Goal: Ask a question: Seek information or help from site administrators or community

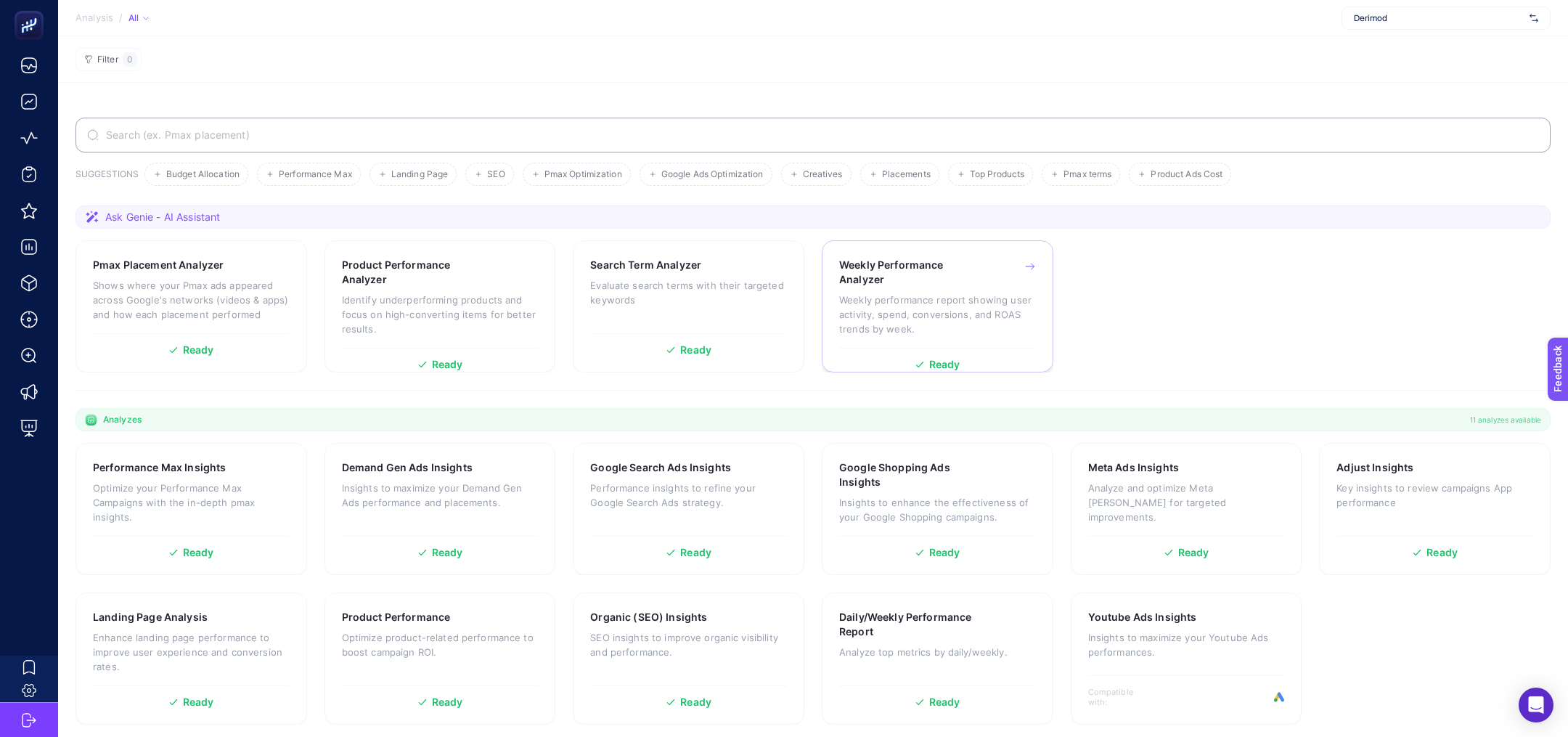
scroll to position [4, 0]
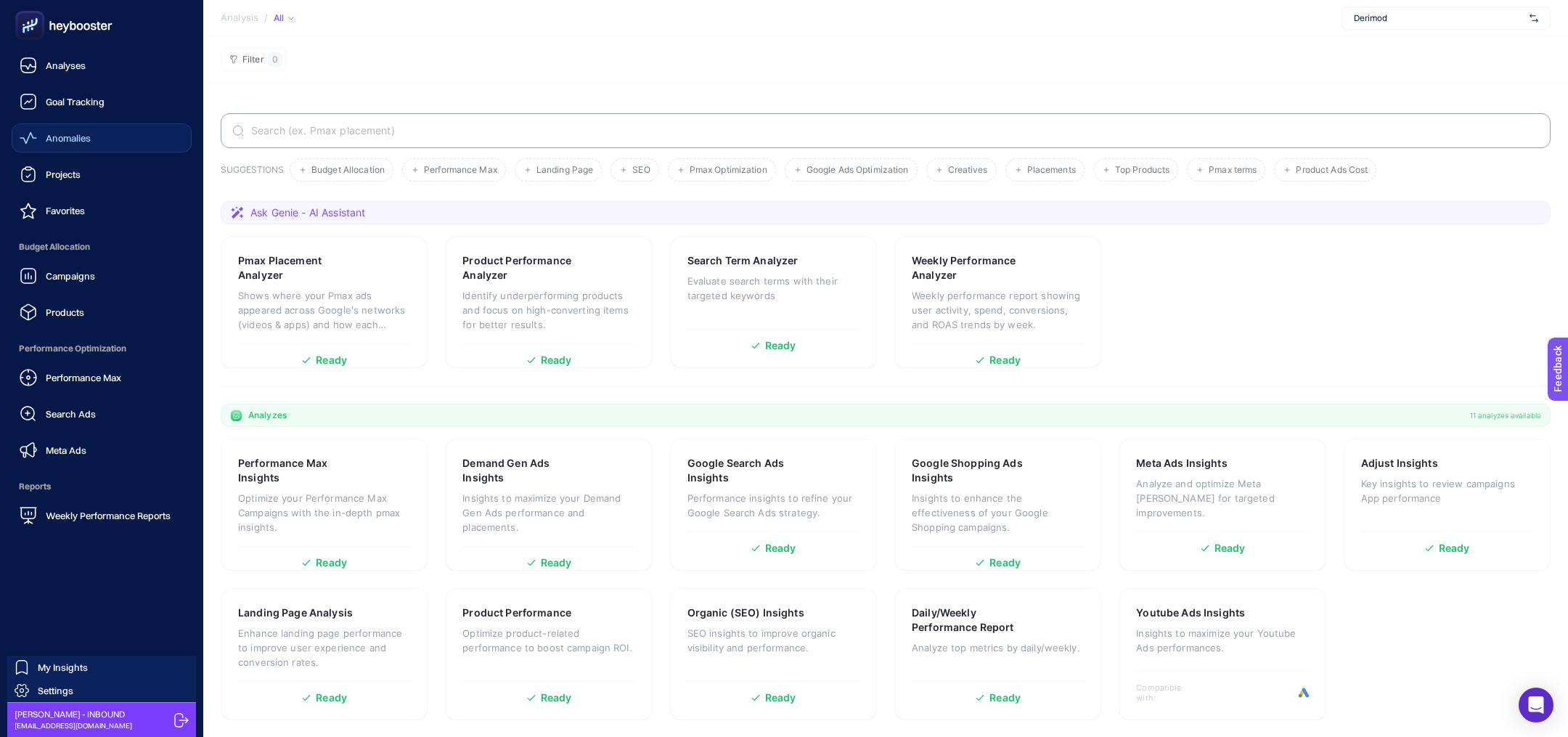
click at [85, 140] on span "Anomalies" at bounding box center [68, 138] width 45 height 12
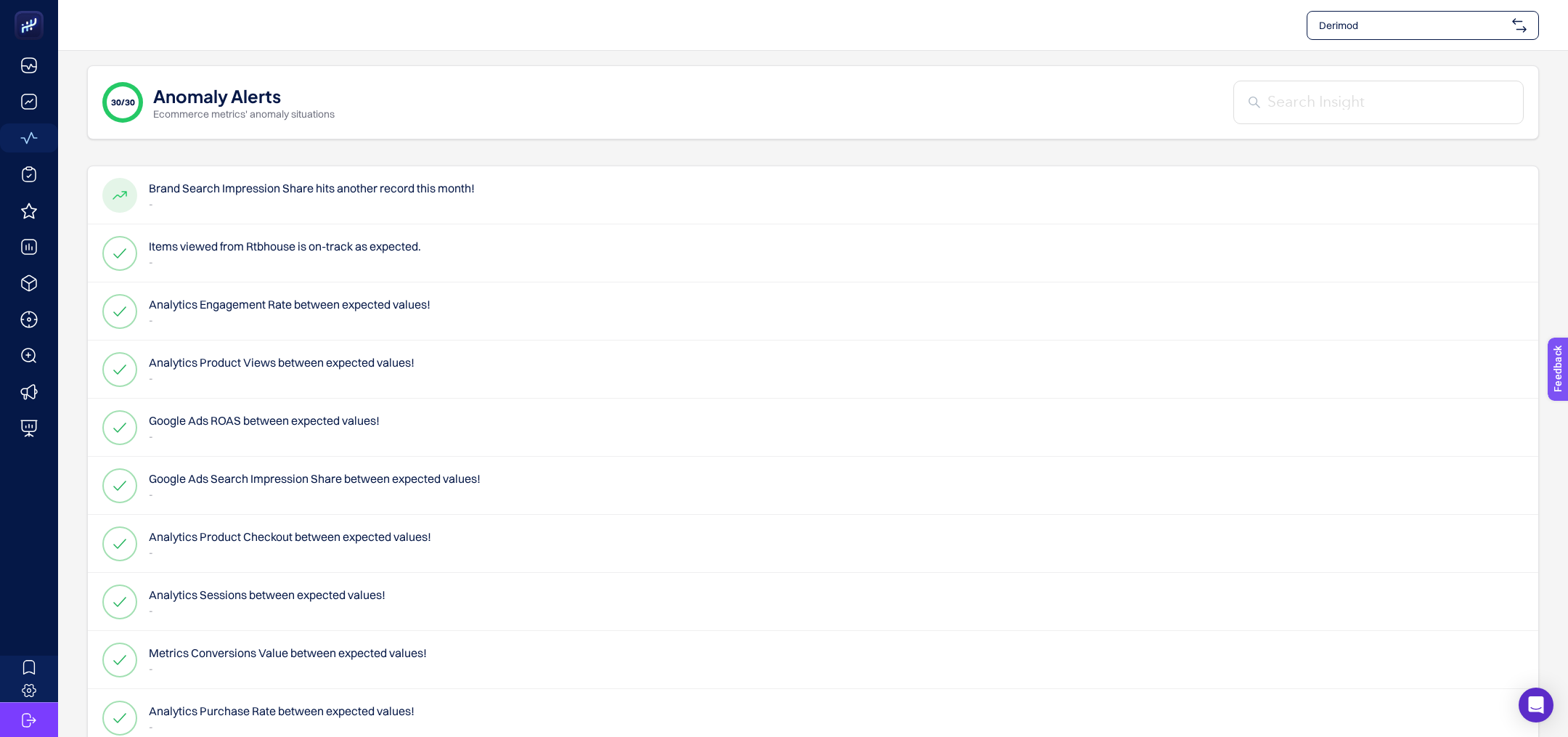
click at [308, 238] on h4 "Items viewed from Rtbhouse is on-track as expected." at bounding box center [285, 246] width 272 height 18
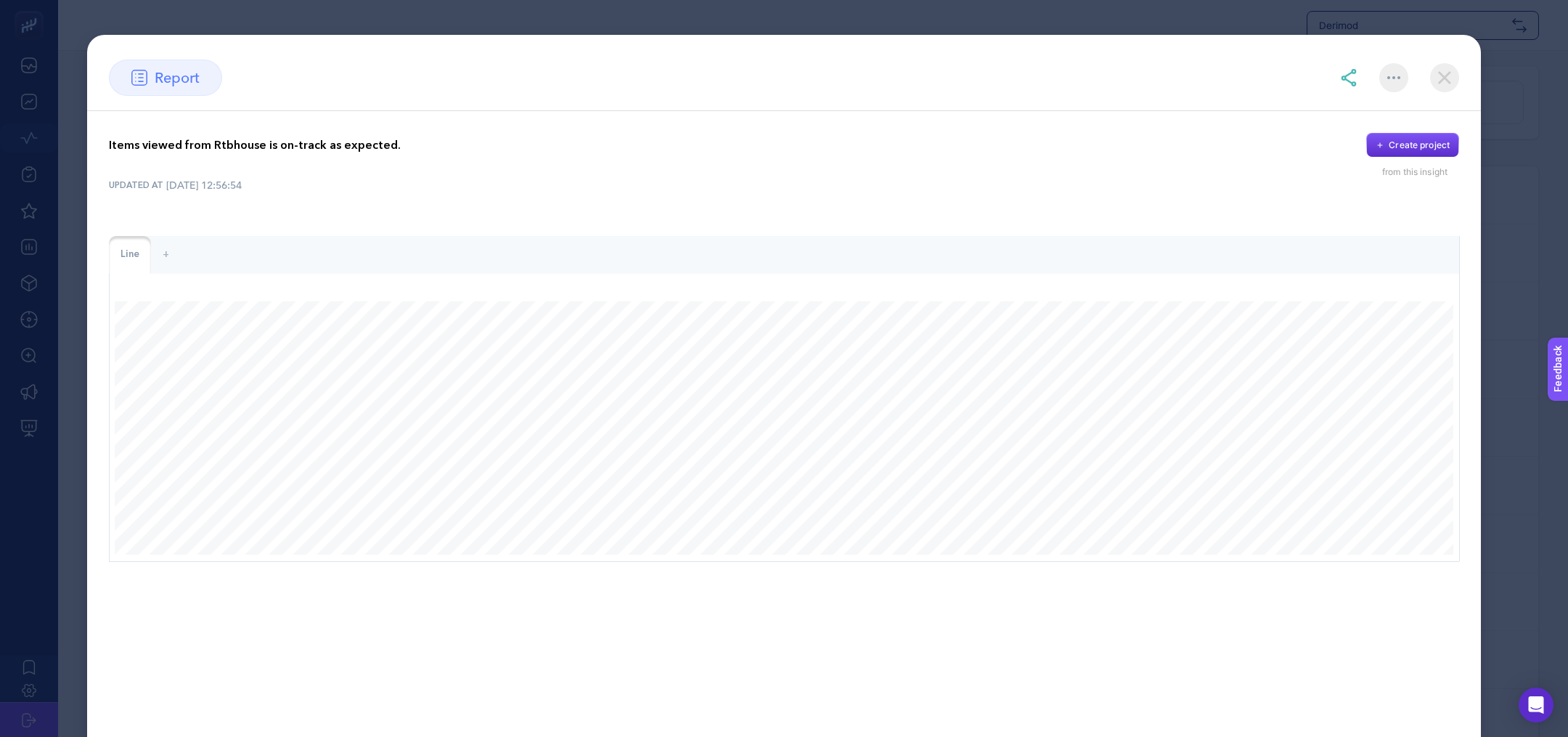
click at [1446, 74] on img at bounding box center [1444, 78] width 29 height 29
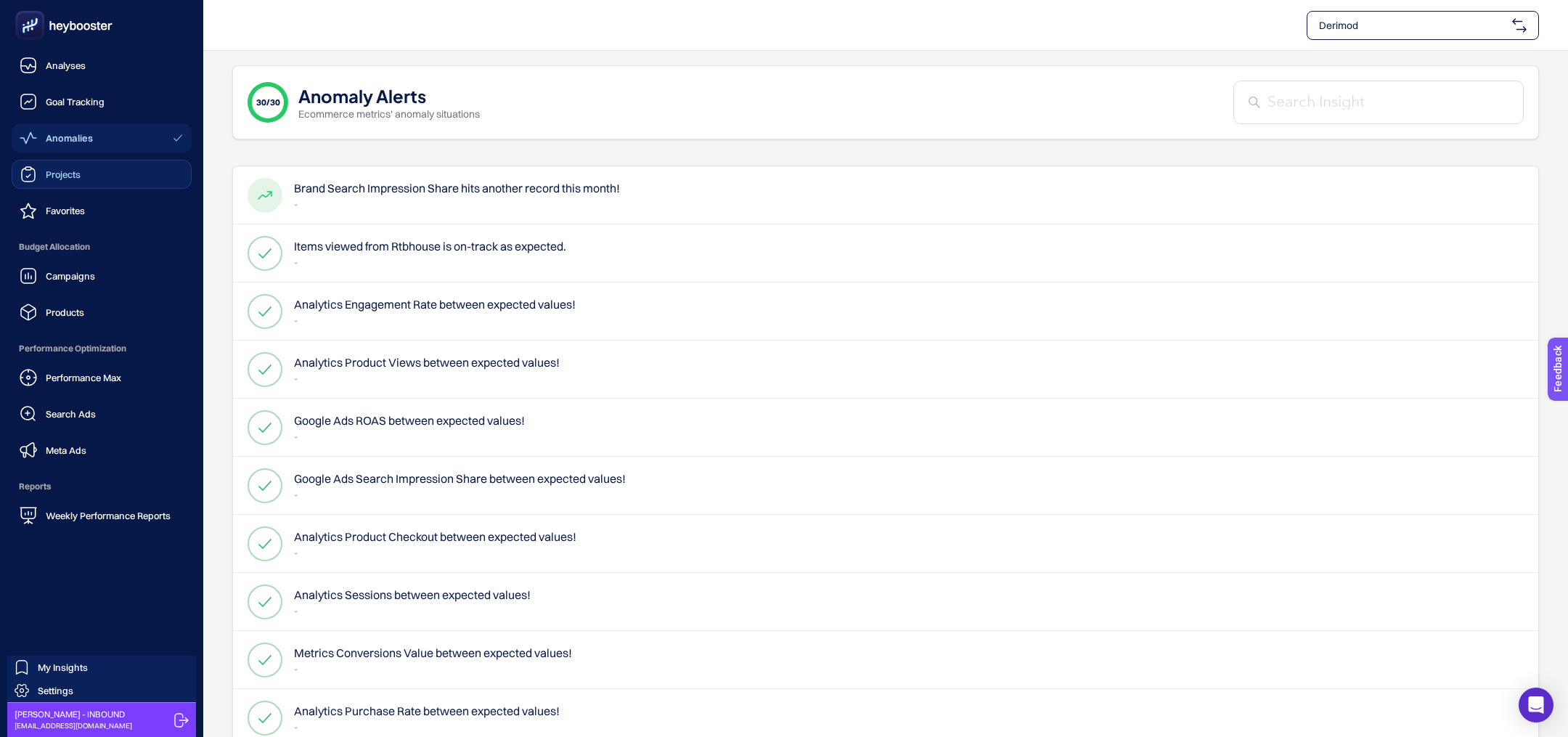
click at [85, 176] on link "Projects" at bounding box center [102, 174] width 180 height 29
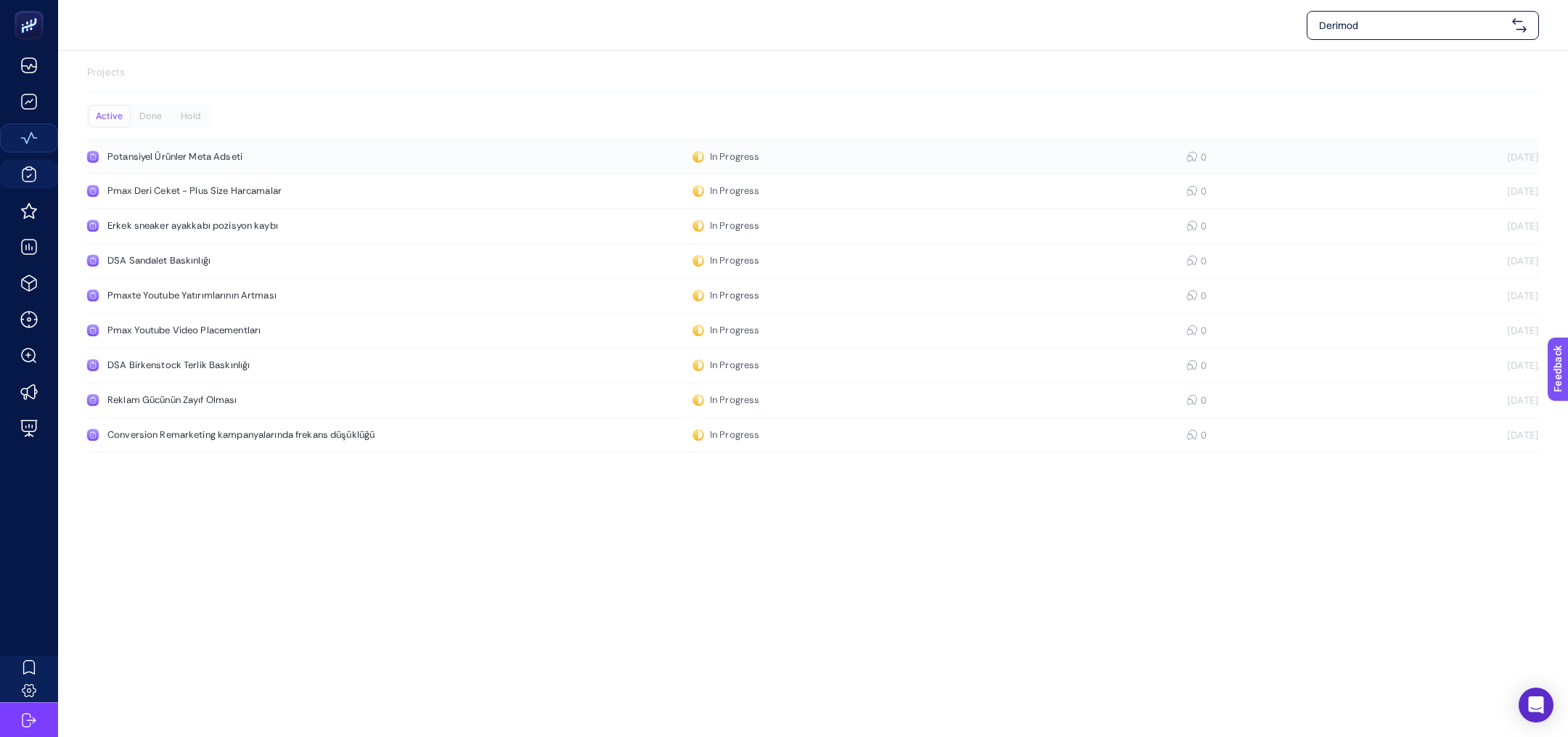
click at [212, 152] on div "Potansiyel Ürünler Meta Adseti" at bounding box center [275, 157] width 335 height 12
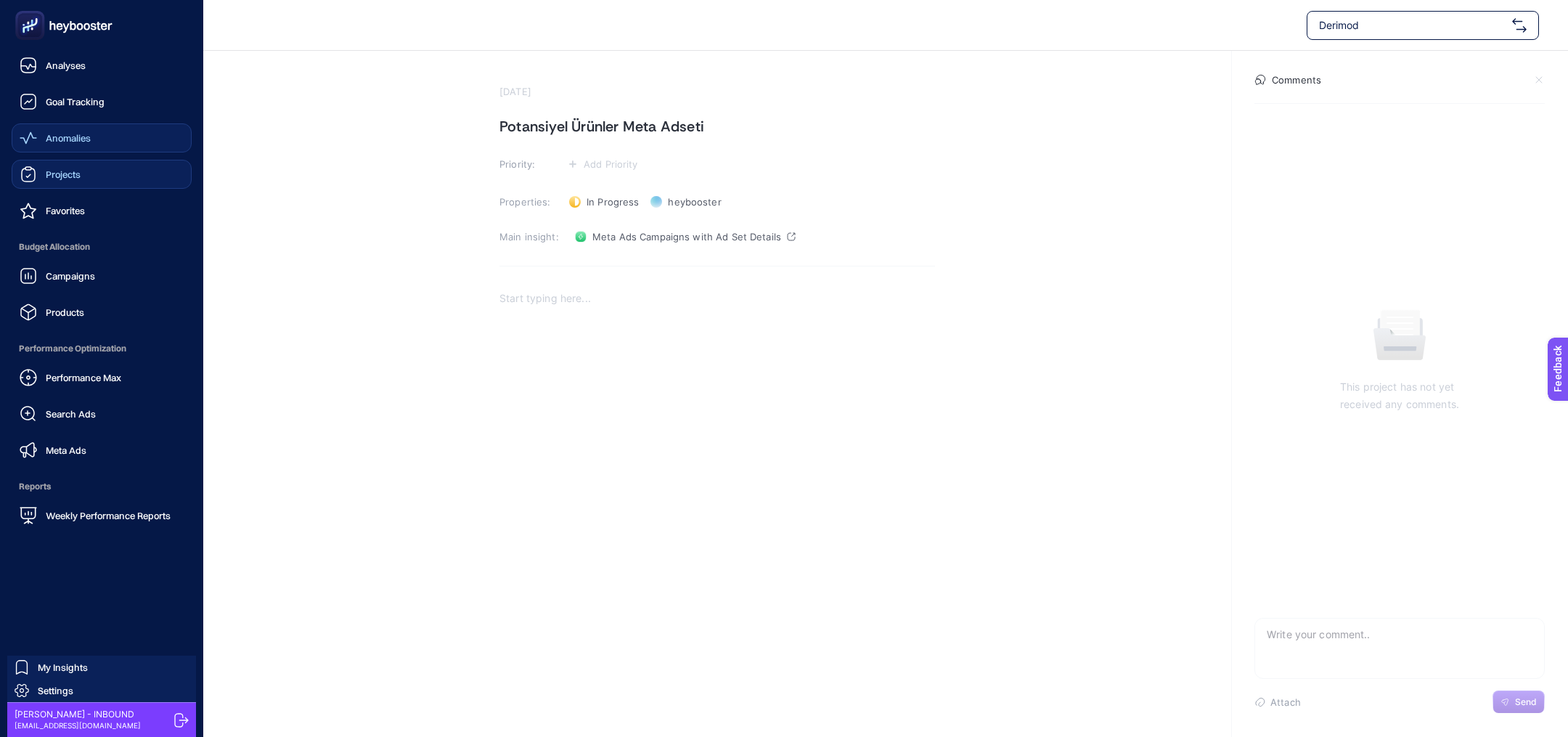
click at [100, 167] on link "Projects" at bounding box center [102, 174] width 180 height 29
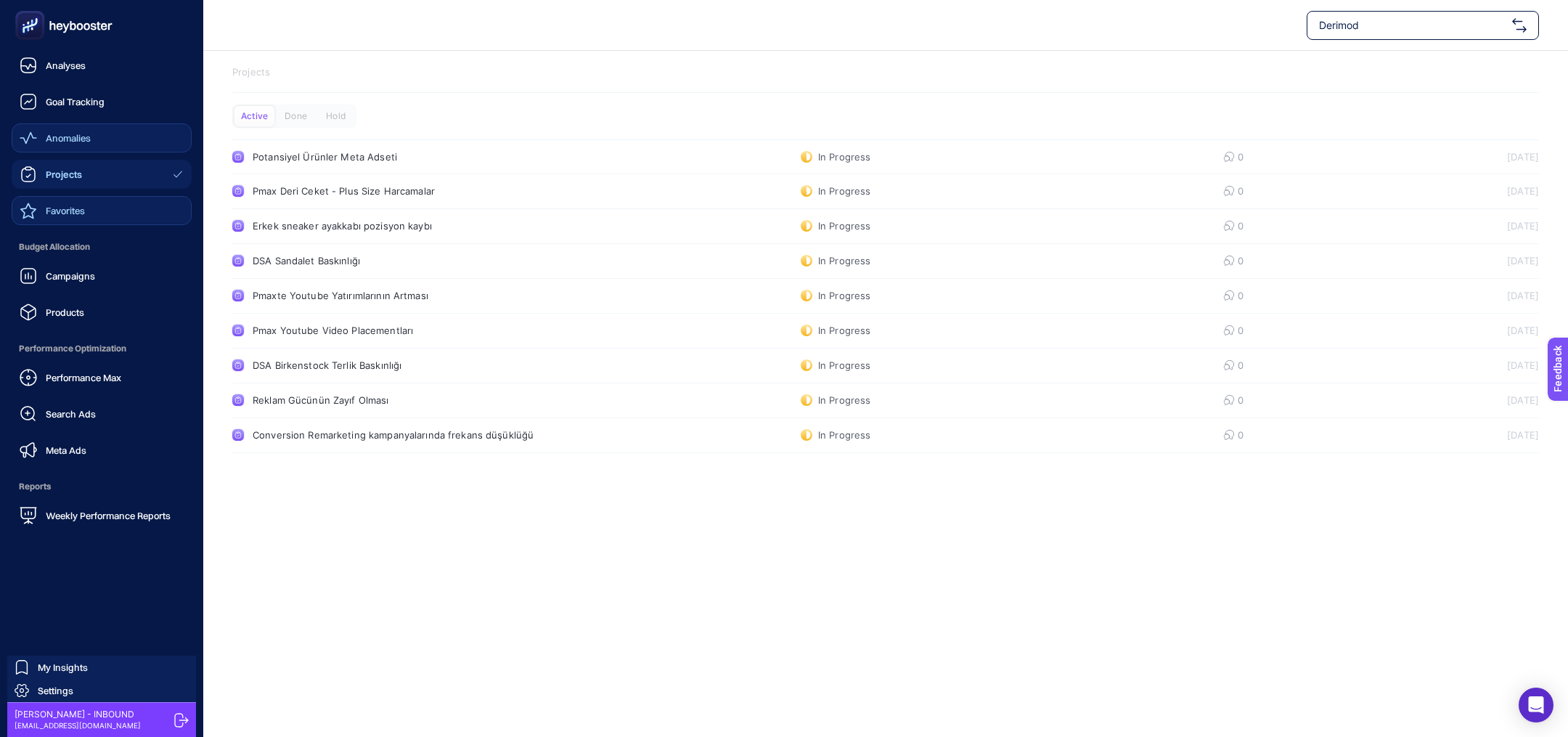
click at [106, 212] on link "Favorites" at bounding box center [102, 211] width 180 height 29
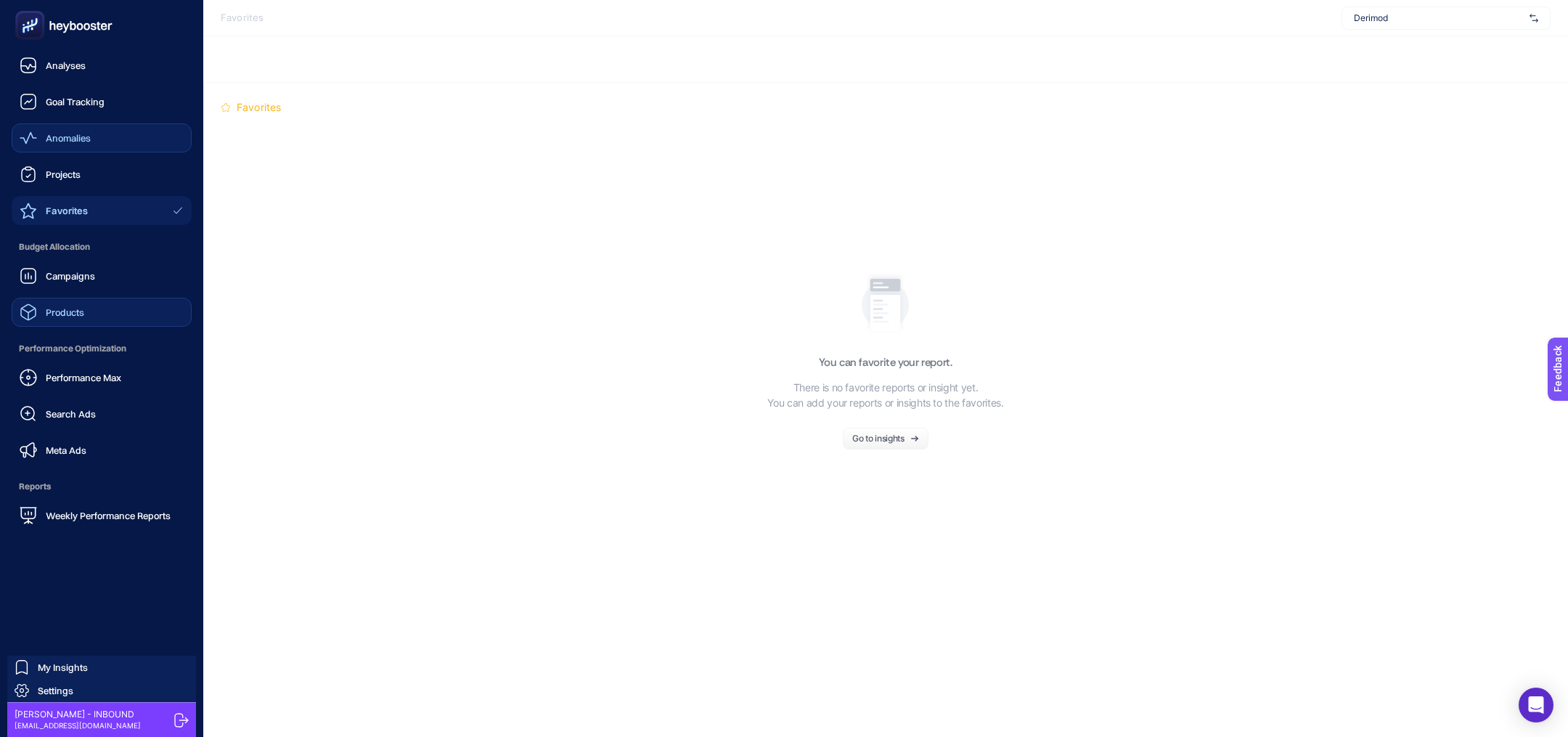
click at [95, 314] on link "Products" at bounding box center [102, 312] width 180 height 29
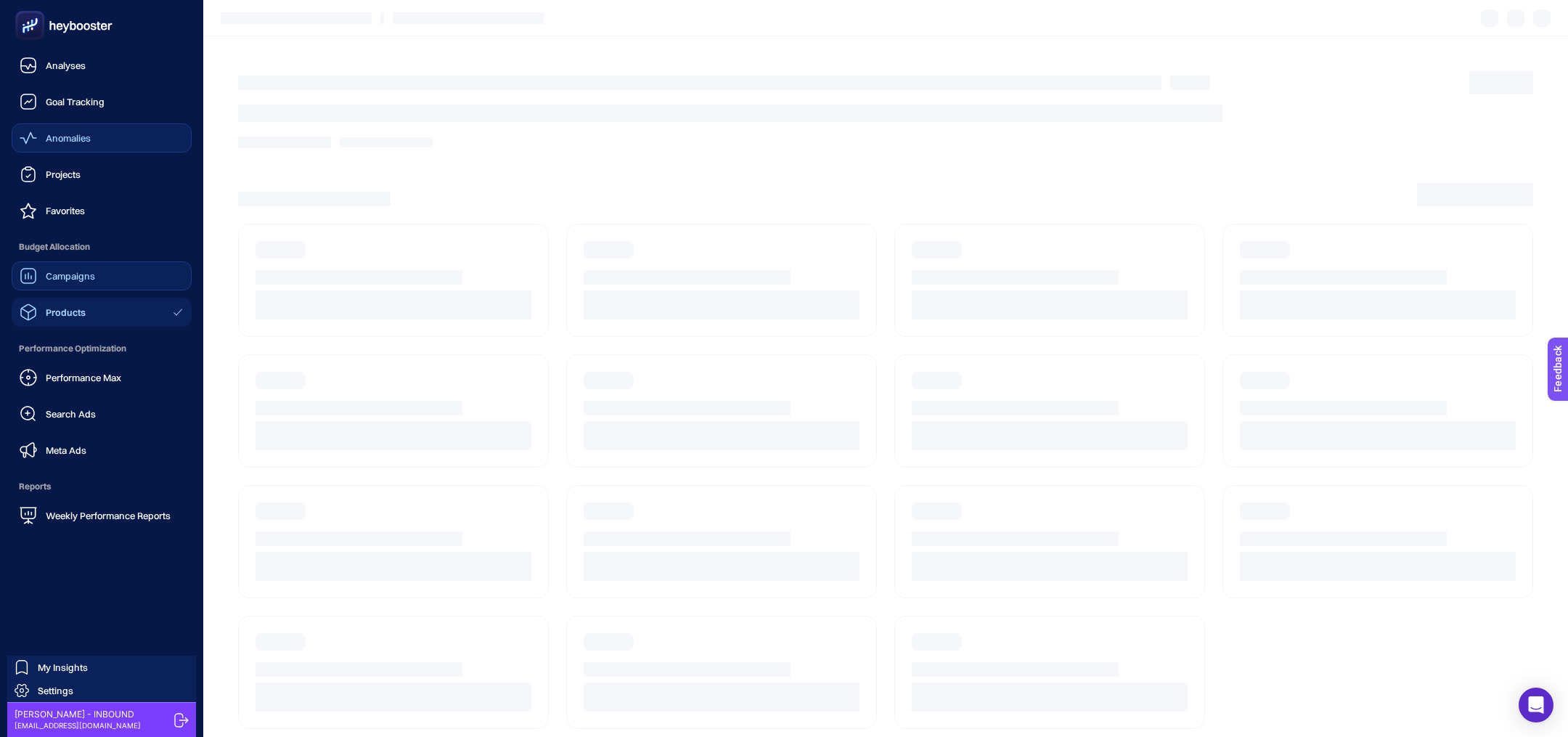
click at [73, 272] on span "Campaigns" at bounding box center [70, 276] width 49 height 12
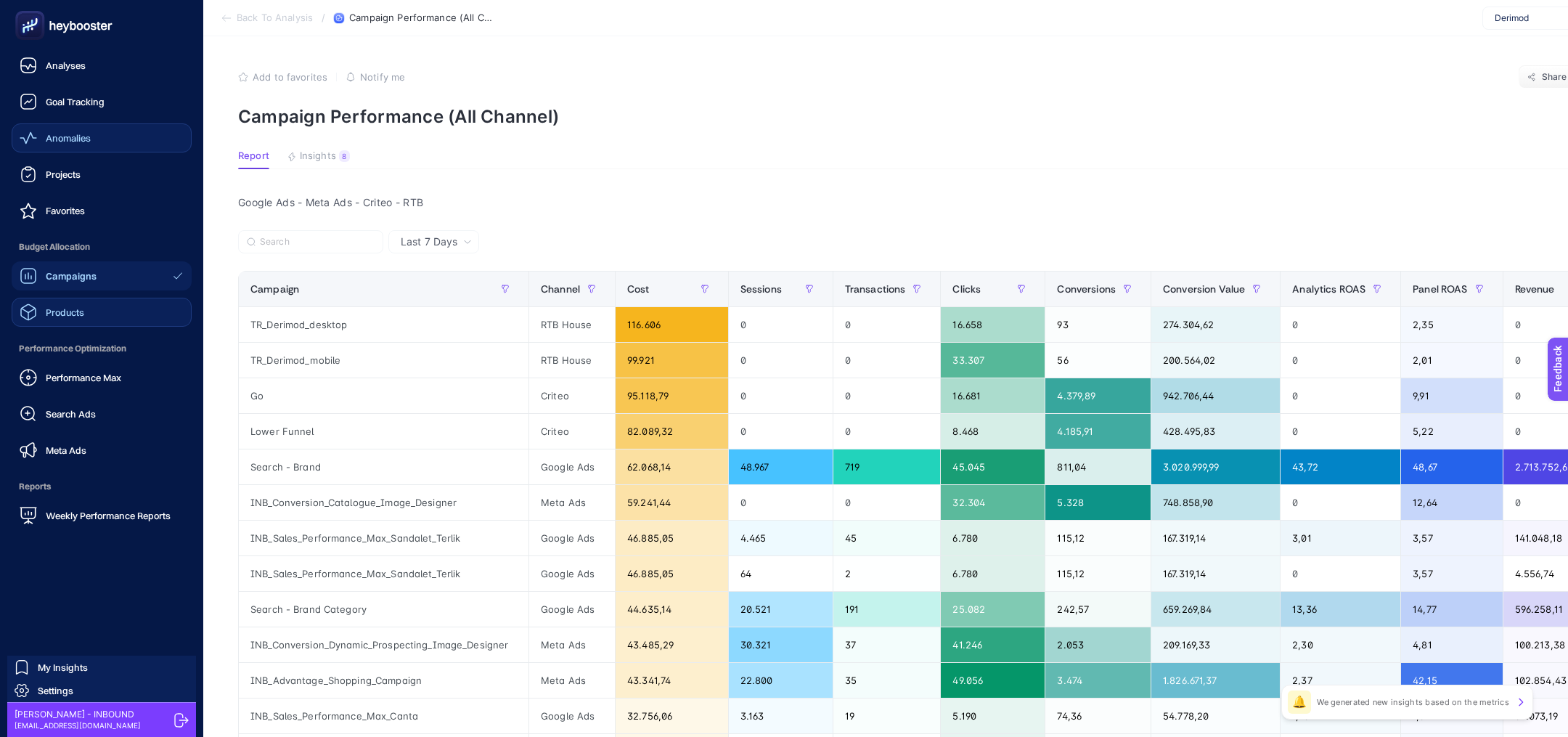
click at [73, 311] on span "Products" at bounding box center [64, 312] width 38 height 12
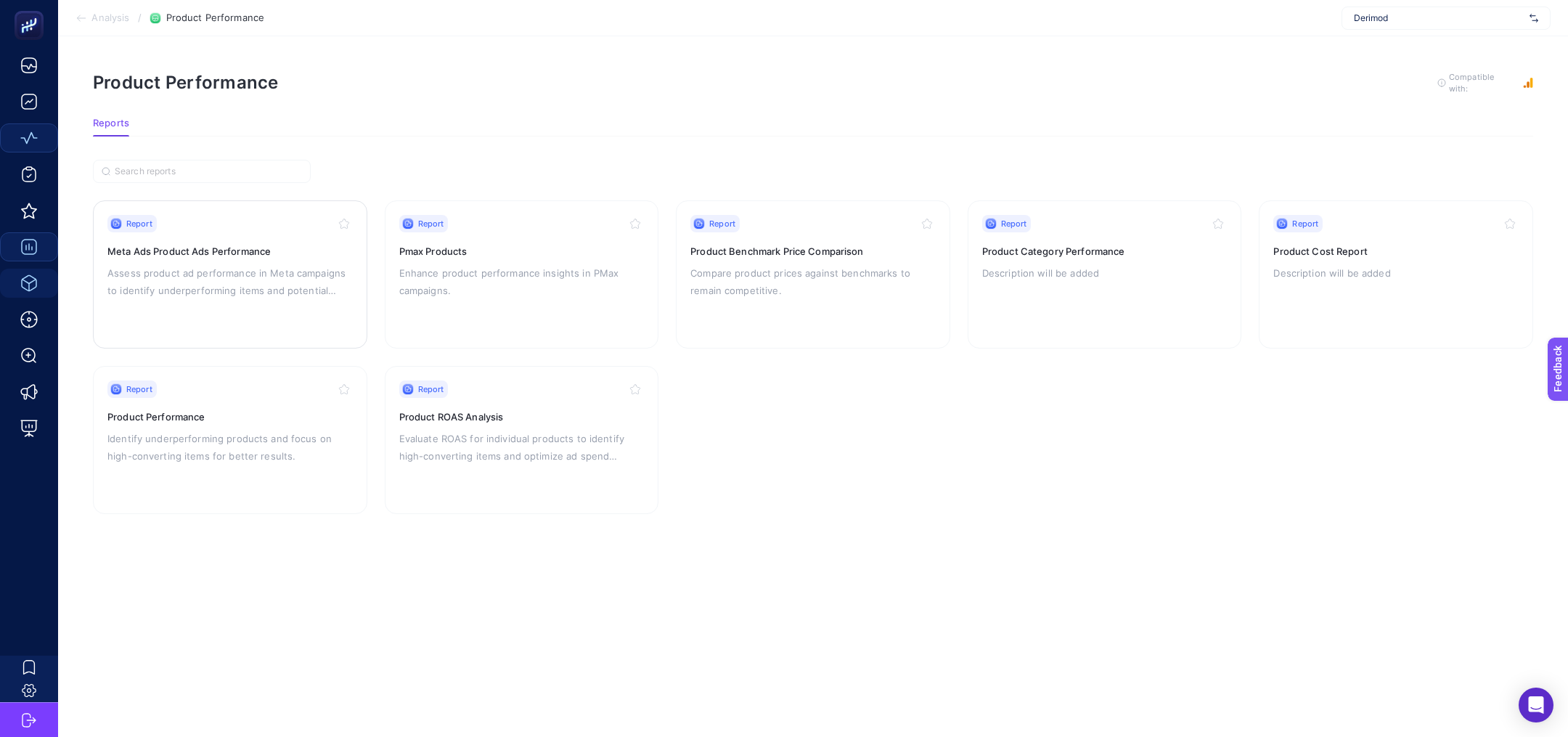
click at [238, 289] on p "Assess product ad performance in Meta campaigns to identify underperforming ite…" at bounding box center [230, 281] width 245 height 35
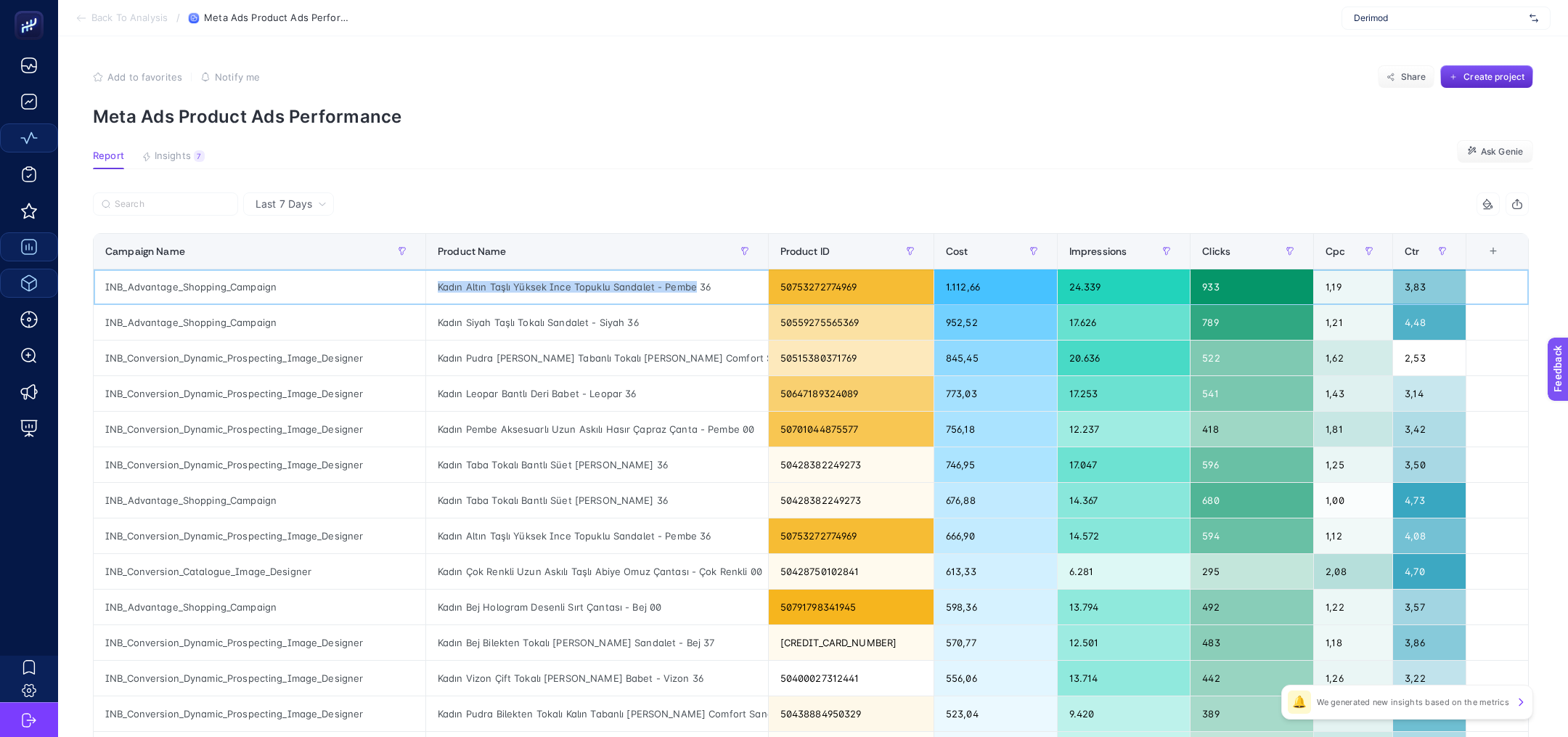
drag, startPoint x: 443, startPoint y: 282, endPoint x: 730, endPoint y: 284, distance: 287.0
click at [712, 282] on div "Kadın Altın Taşlı Yüksek Ince Topuklu Sandalet - Pembe 36" at bounding box center [597, 286] width 342 height 35
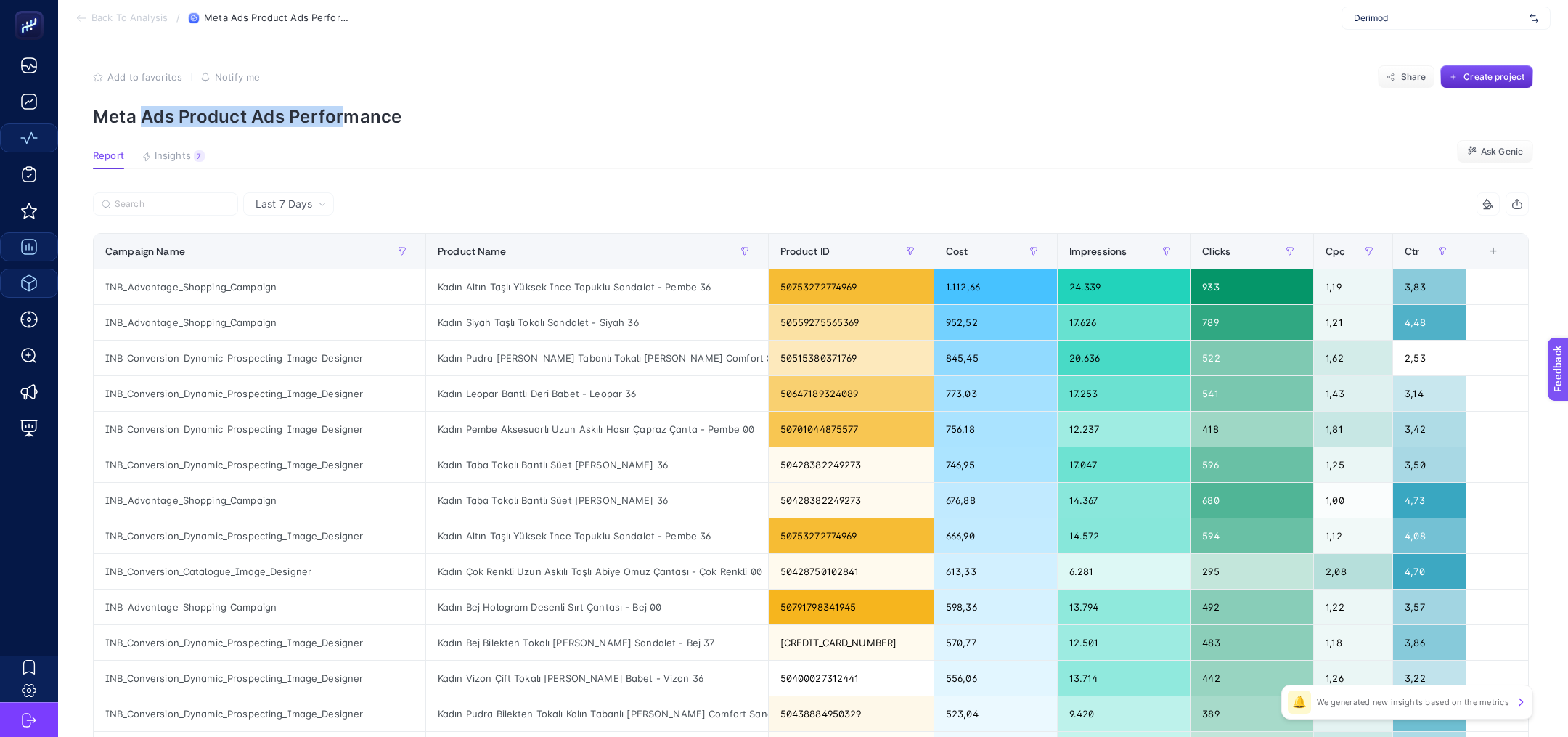
drag, startPoint x: 140, startPoint y: 115, endPoint x: 340, endPoint y: 113, distance: 200.0
click at [340, 115] on p "Meta Ads Product Ads Performance" at bounding box center [813, 116] width 1440 height 21
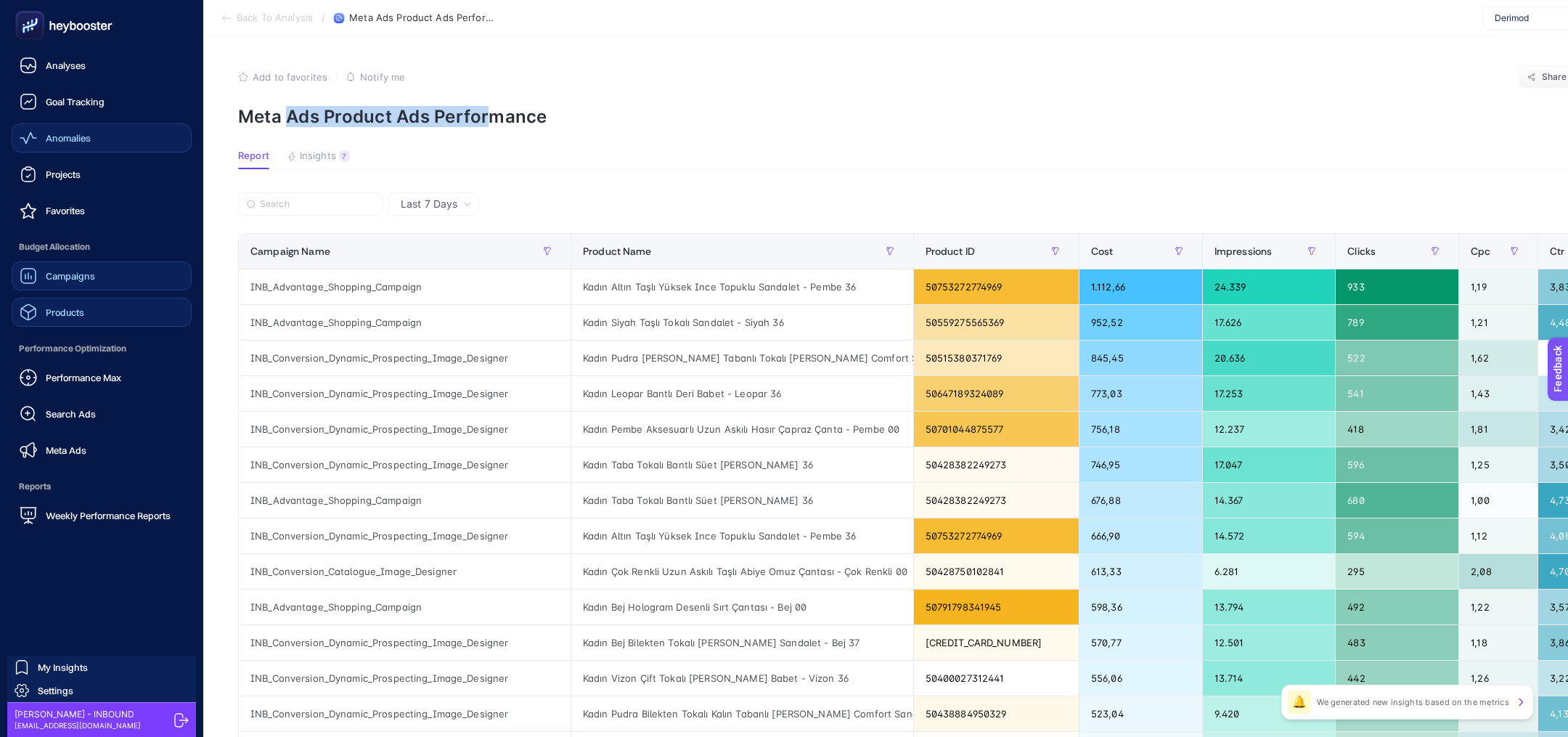
click at [64, 314] on span "Products" at bounding box center [64, 312] width 38 height 12
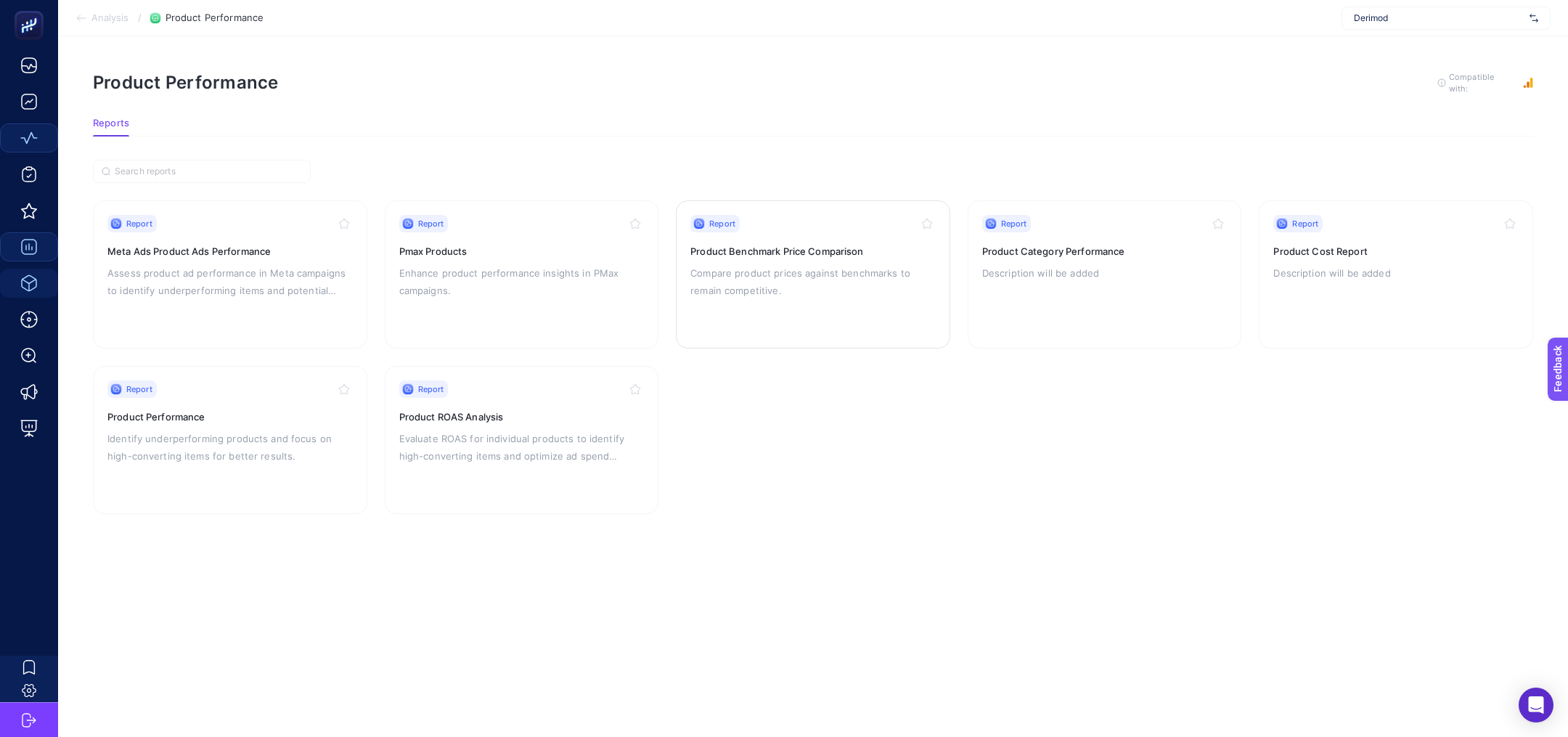
click at [792, 264] on p "Compare product prices against benchmarks to remain competitive." at bounding box center [813, 281] width 245 height 35
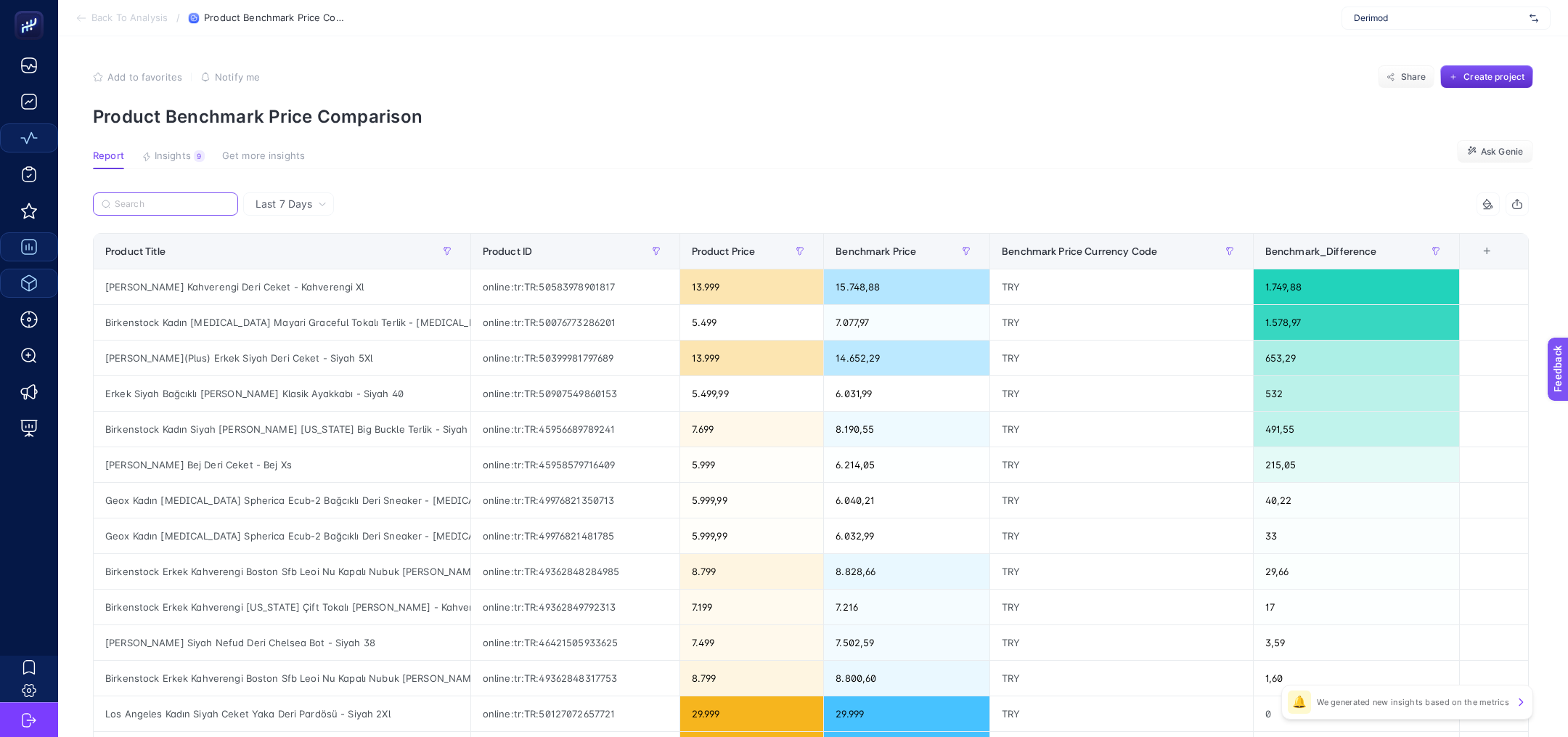
click at [156, 199] on input "Search" at bounding box center [173, 204] width 115 height 11
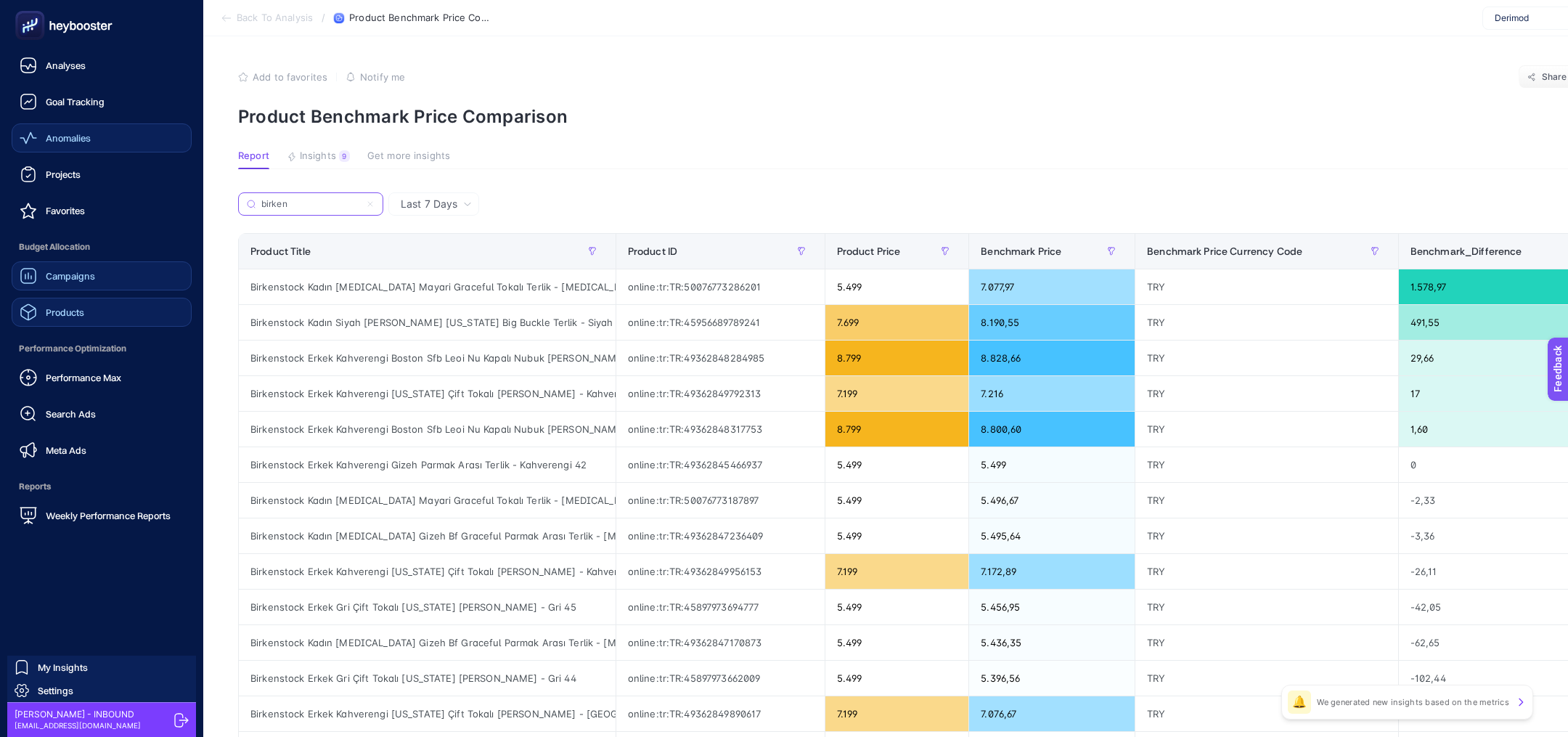
type input "birken"
click at [80, 305] on div "Products" at bounding box center [52, 312] width 64 height 18
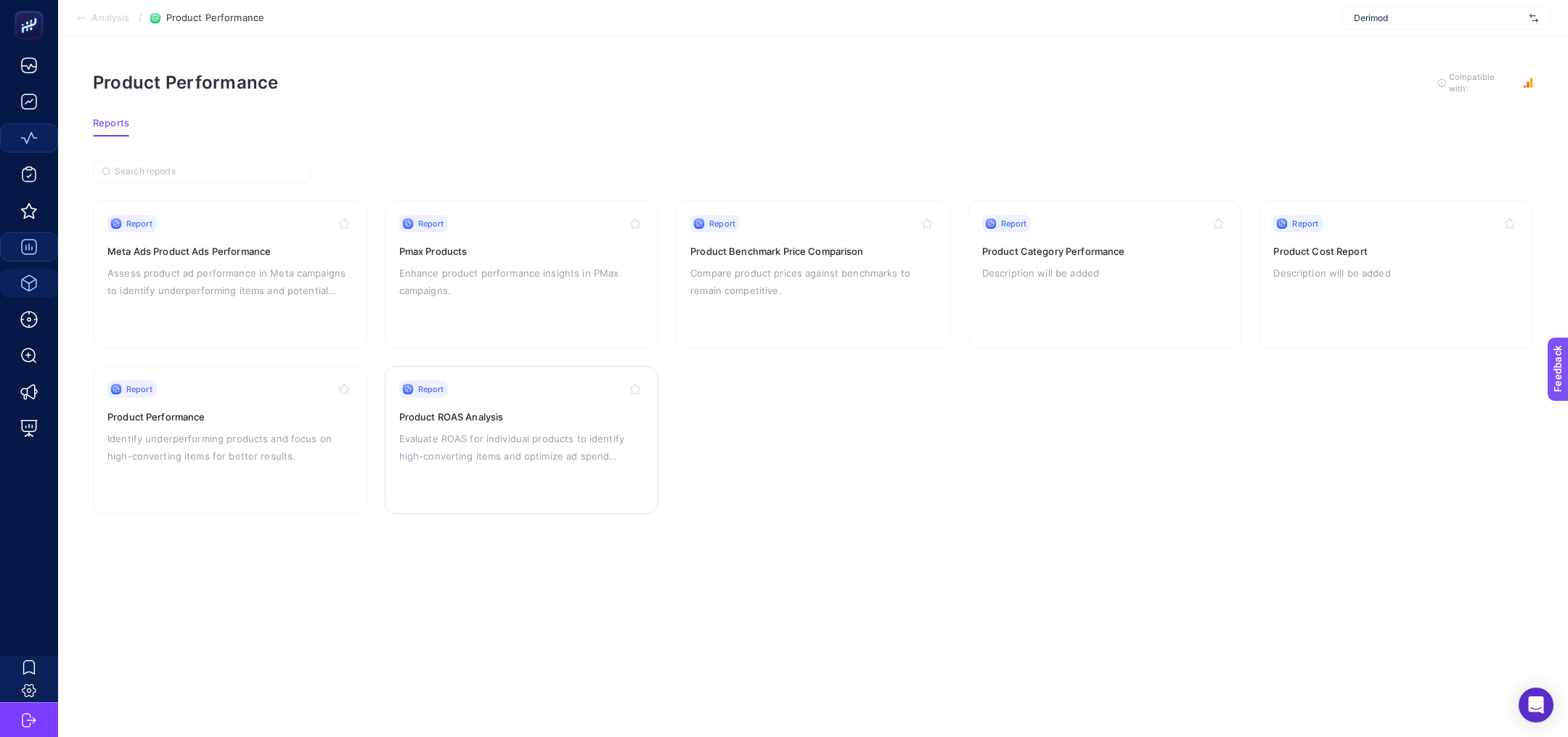
click at [485, 437] on p "Evaluate ROAS for individual products to identify high-converting items and opt…" at bounding box center [522, 447] width 245 height 35
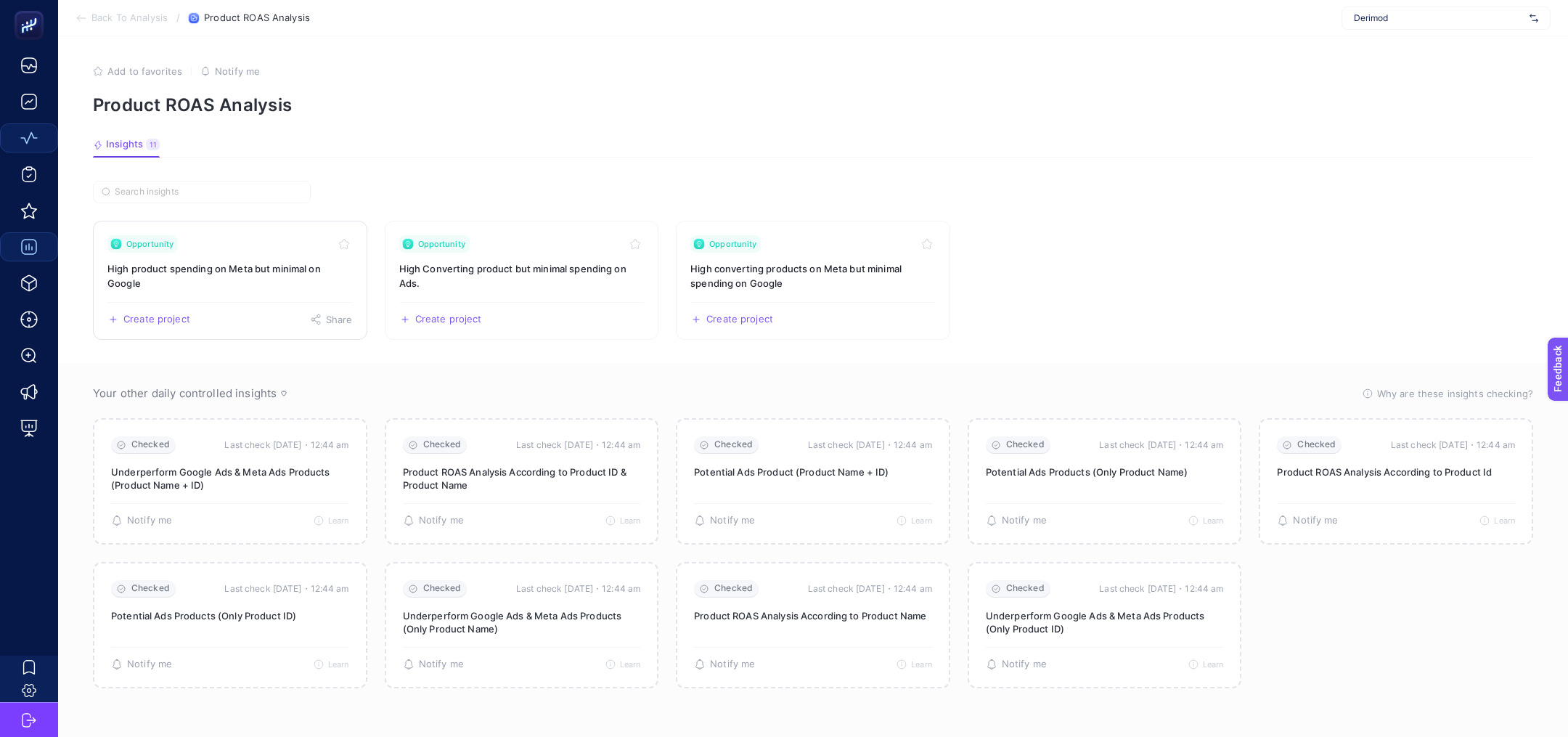
click at [119, 265] on h3 "High product spending on Meta but minimal on Google" at bounding box center [230, 276] width 245 height 29
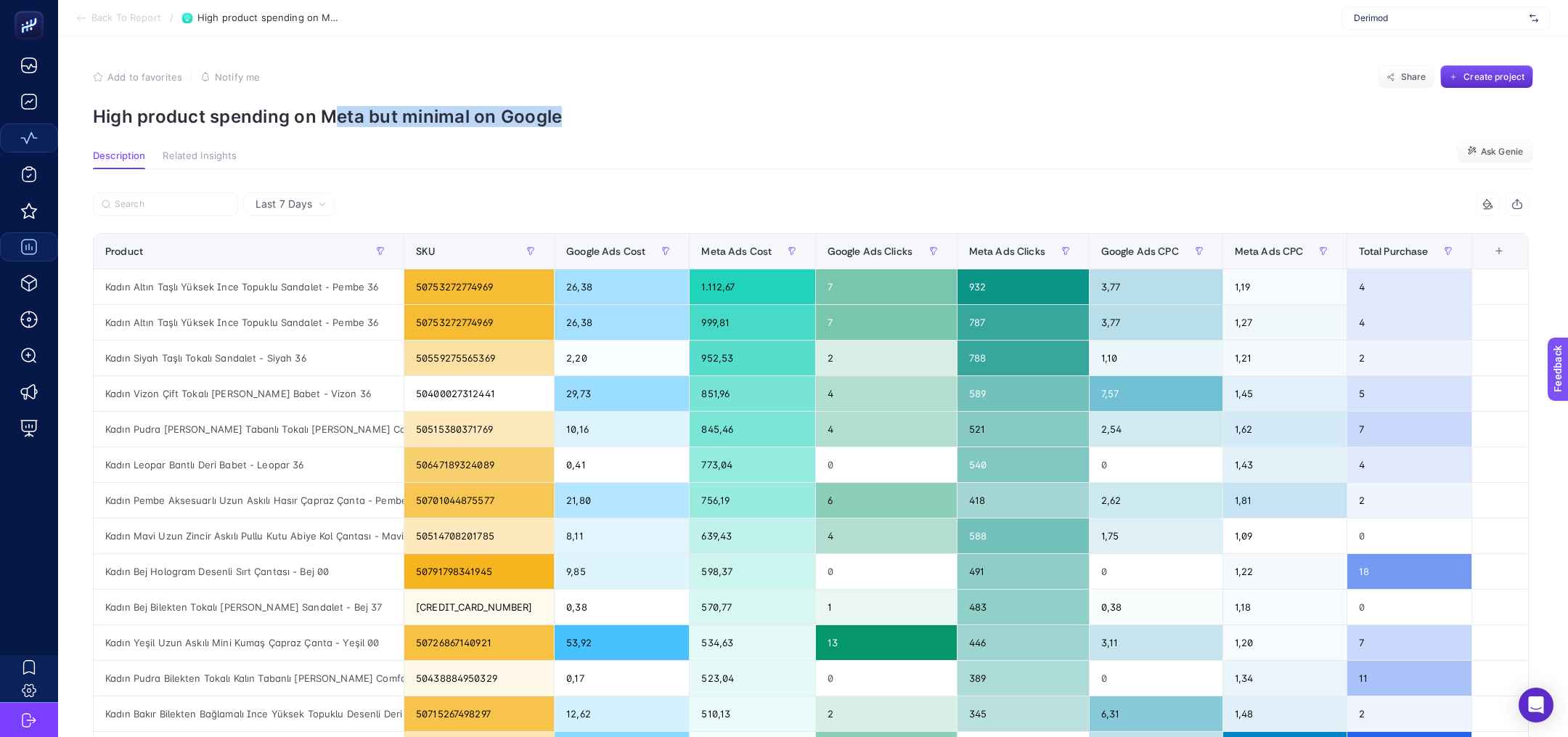
drag, startPoint x: 332, startPoint y: 116, endPoint x: 582, endPoint y: 115, distance: 250.0
click at [581, 116] on p "High product spending on Meta but minimal on Google" at bounding box center [813, 116] width 1440 height 21
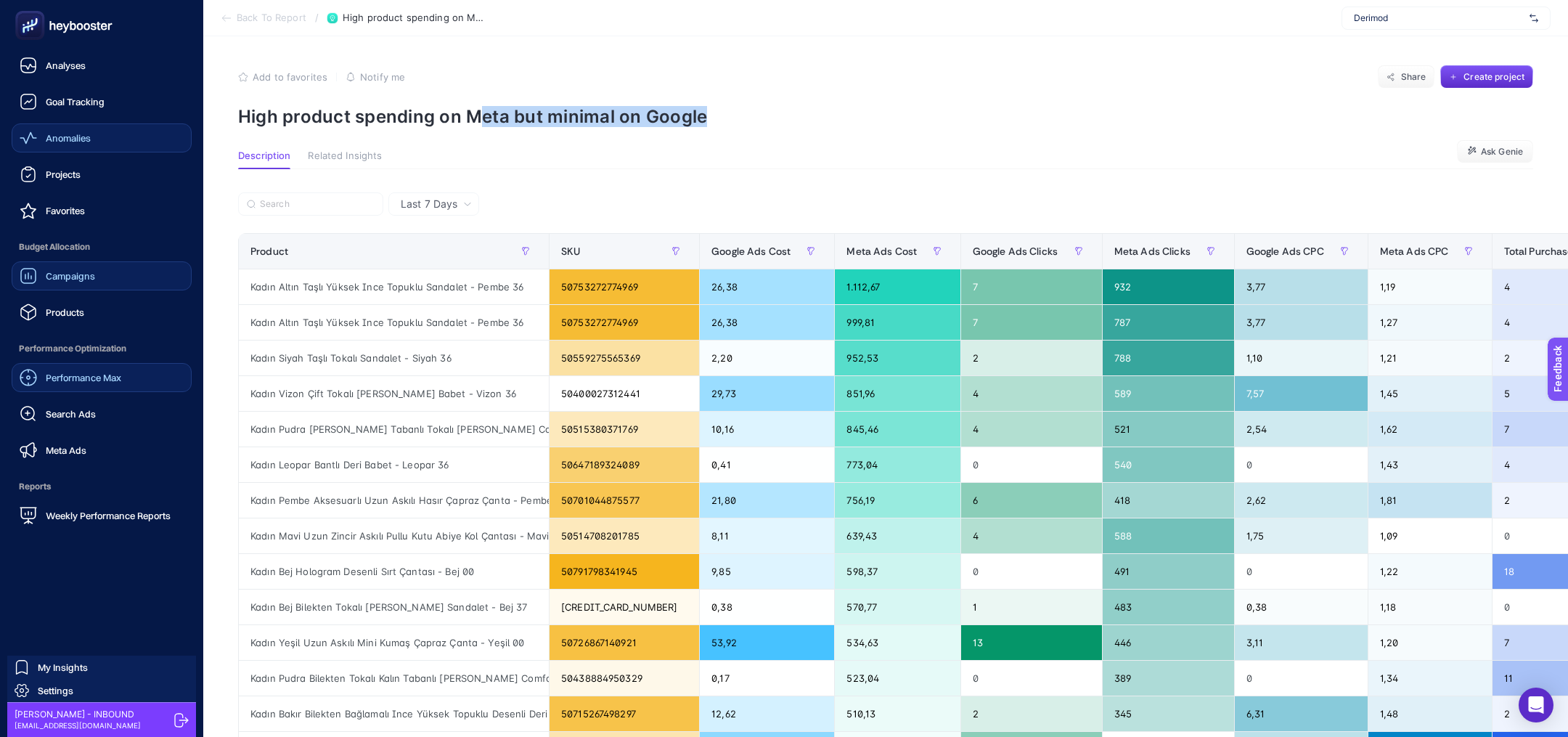
click at [85, 383] on div "Performance Max" at bounding box center [70, 377] width 102 height 18
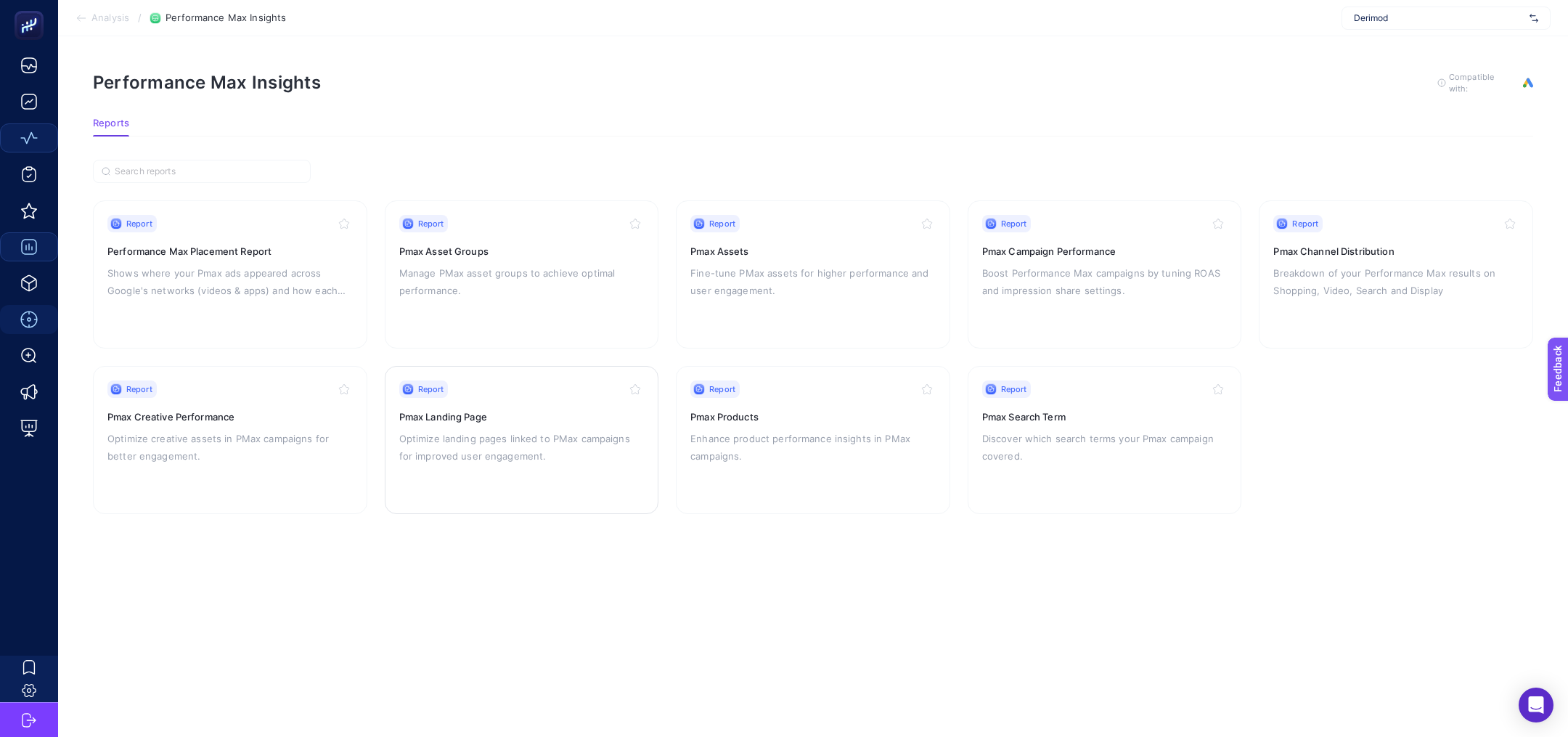
click at [507, 436] on p "Optimize landing pages linked to PMax campaigns for improved user engagement." at bounding box center [522, 447] width 245 height 35
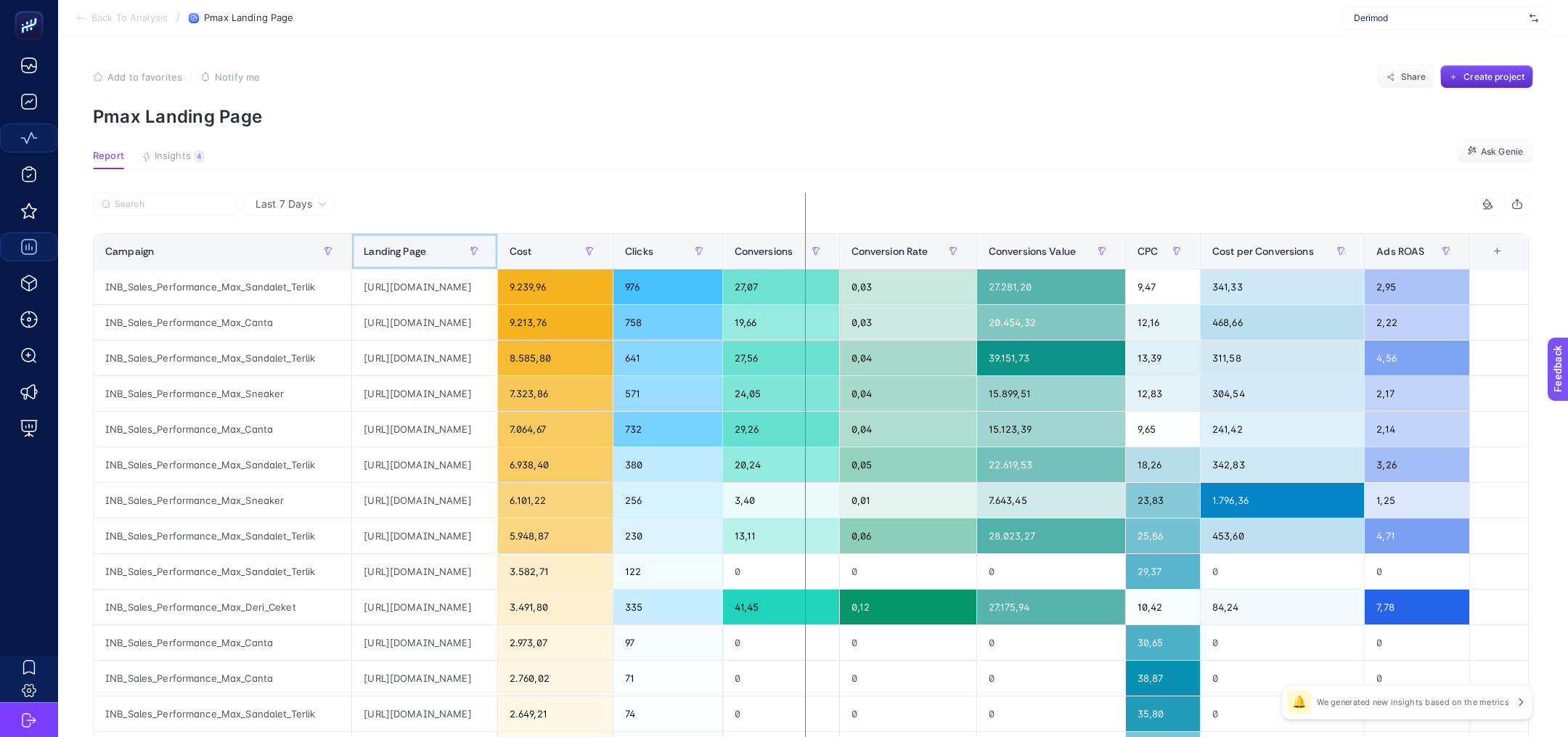
drag, startPoint x: 613, startPoint y: 248, endPoint x: 807, endPoint y: 228, distance: 195.0
click at [807, 229] on div "8 items selected Campaign Landing Page Cost Clicks Conversions Conversion Rate …" at bounding box center [811, 623] width 1436 height 862
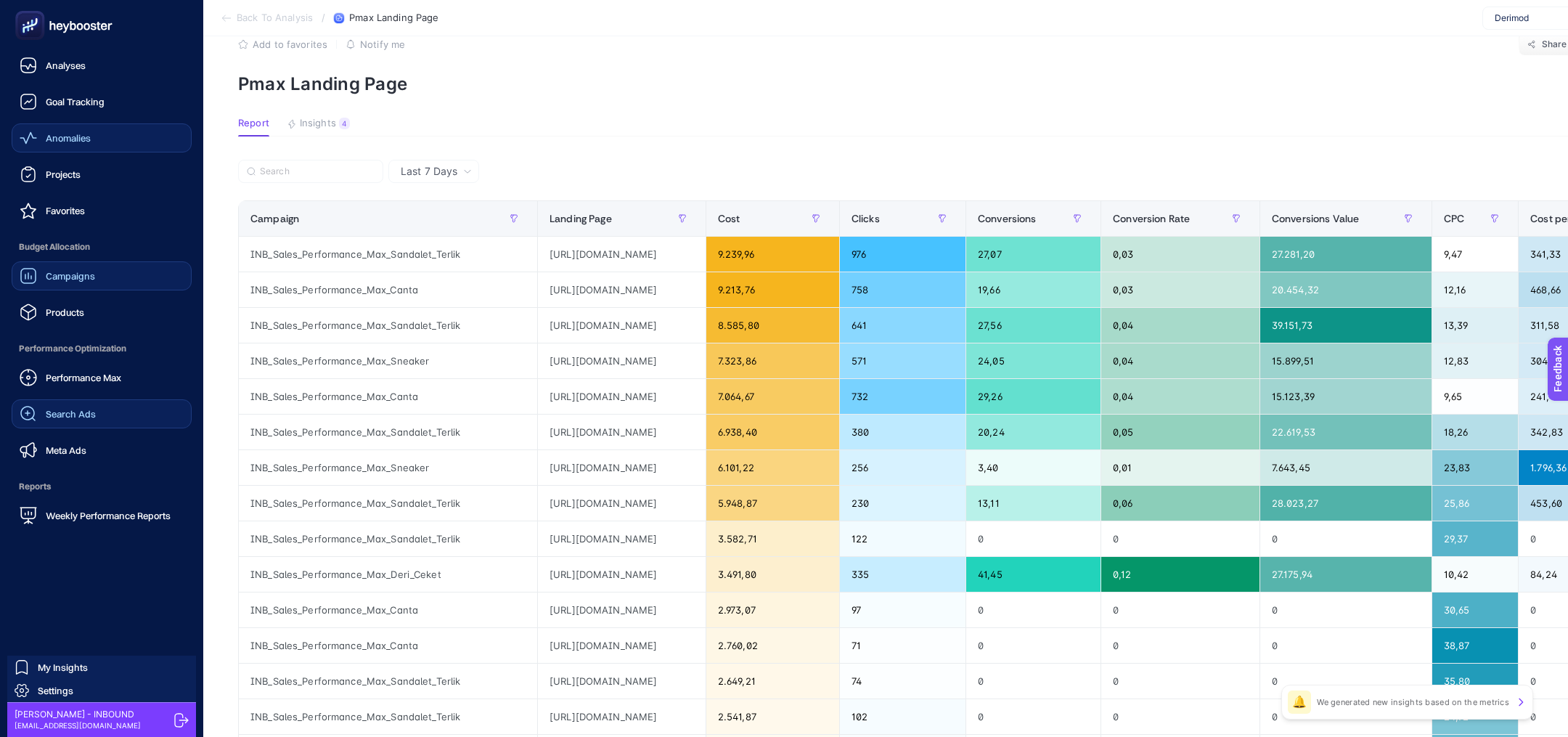
click at [93, 418] on span "Search Ads" at bounding box center [70, 414] width 50 height 12
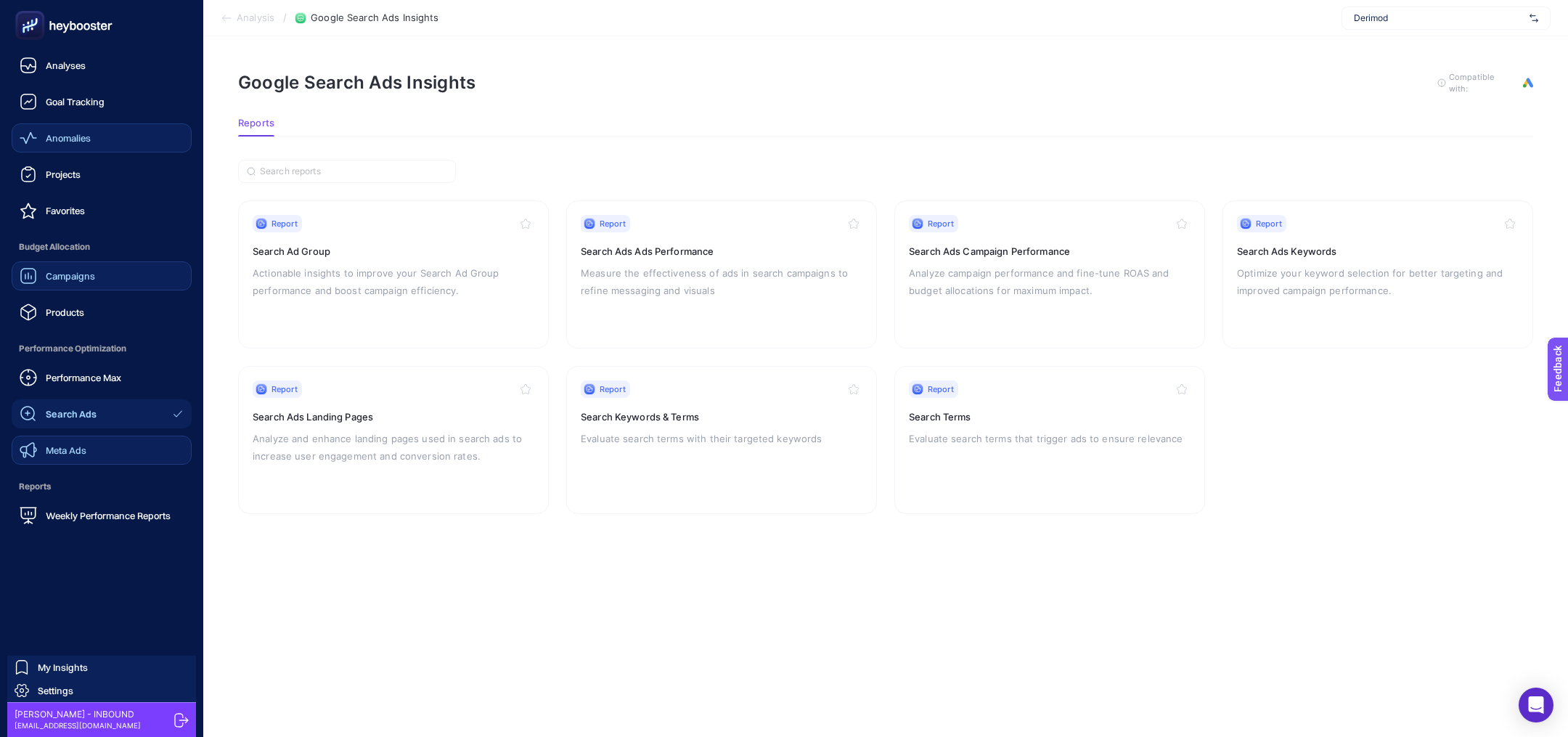
click at [80, 457] on div "Meta Ads" at bounding box center [52, 450] width 67 height 18
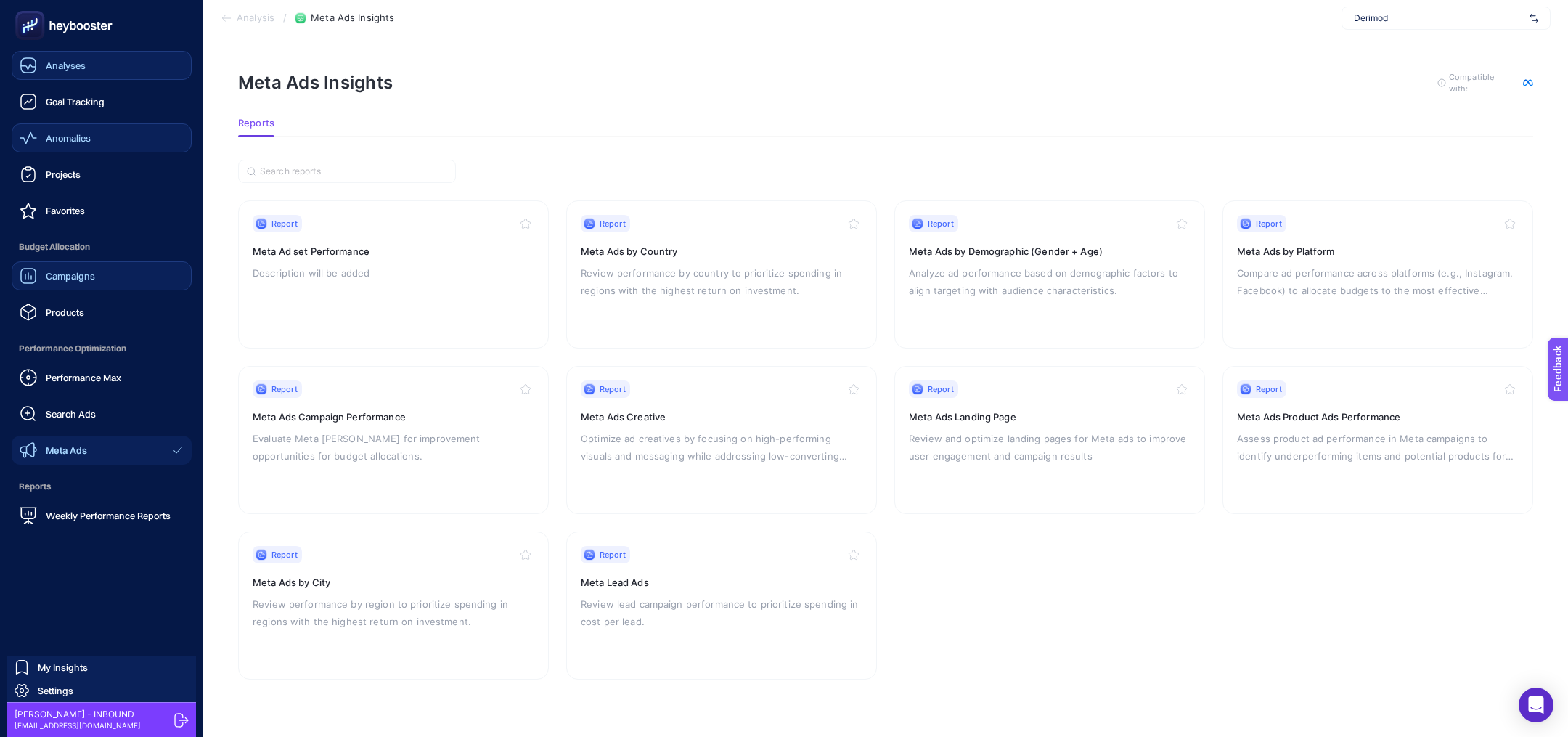
click at [91, 74] on link "Analyses" at bounding box center [102, 65] width 180 height 29
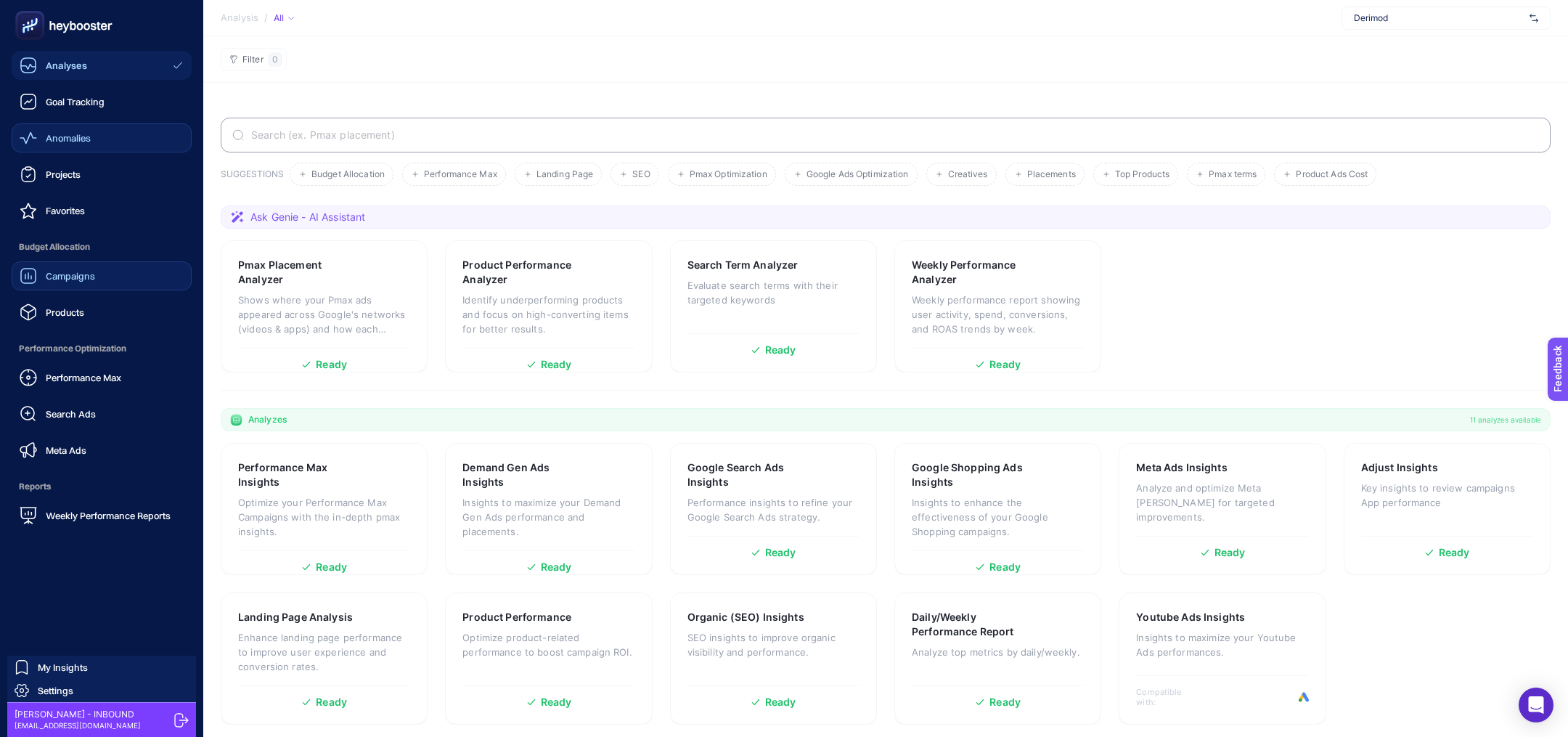
scroll to position [4, 0]
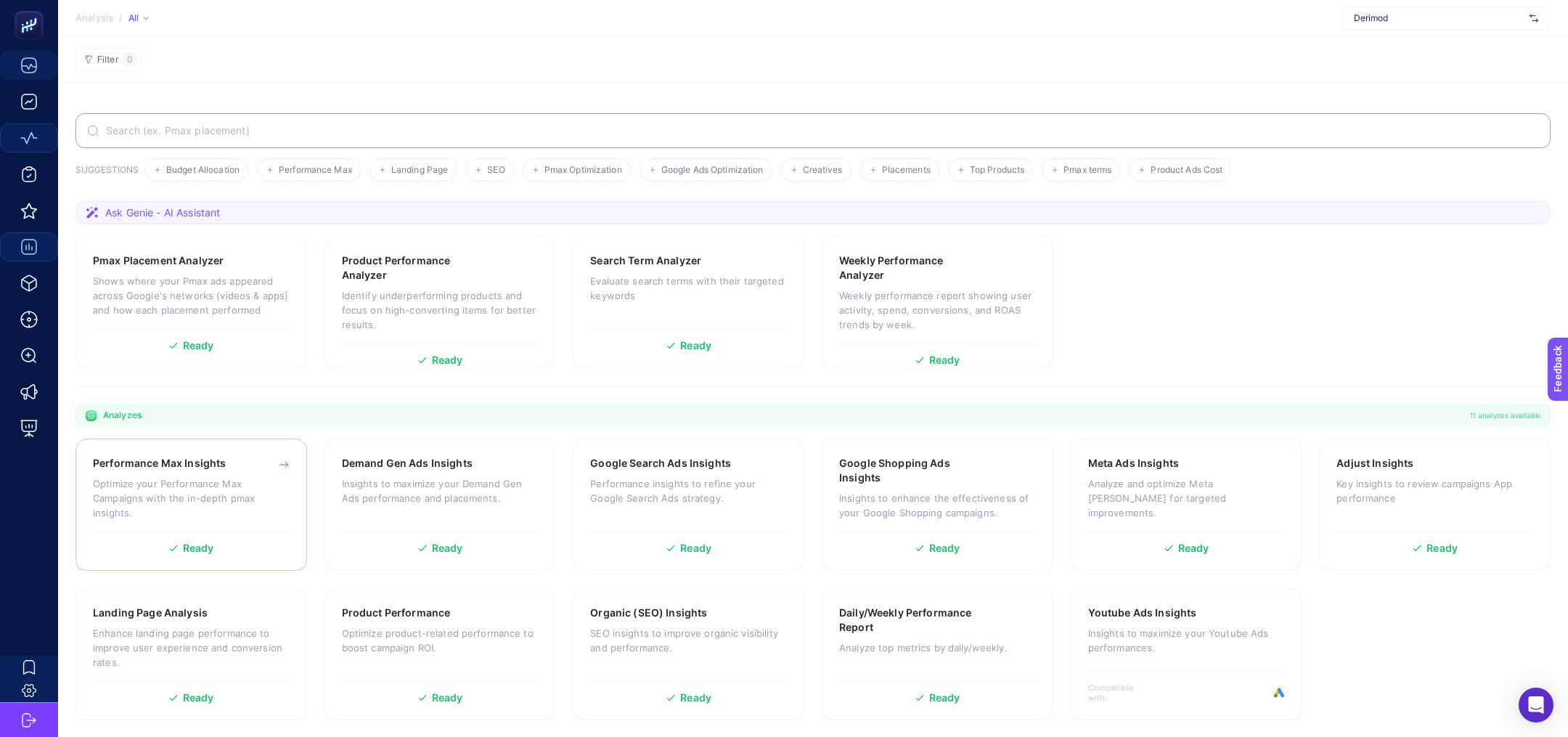
click at [265, 492] on p "Optimize your Performance Max Campaigns with the in-depth pmax insights." at bounding box center [191, 498] width 197 height 43
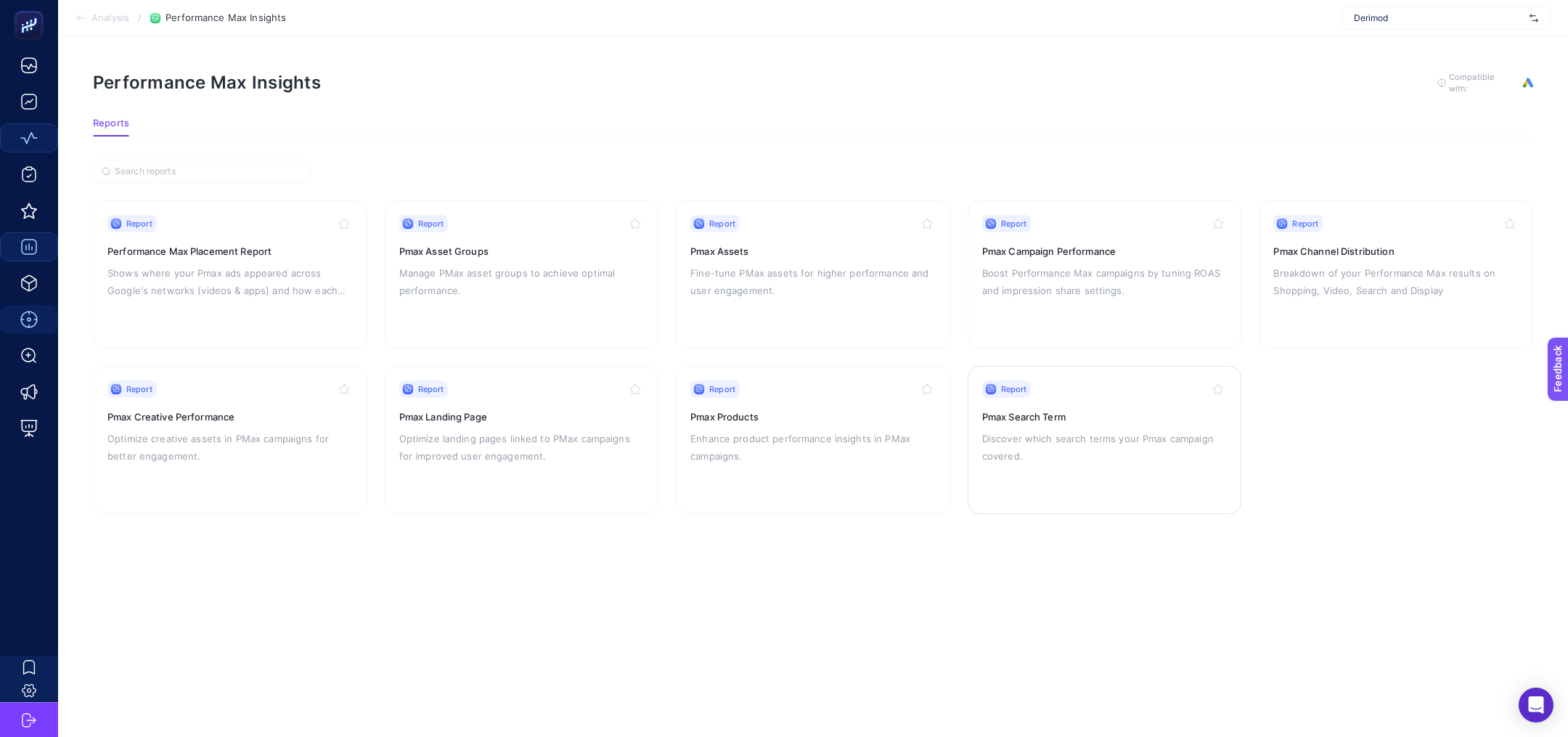
click at [1158, 430] on p "Discover which search terms your Pmax campaign covered." at bounding box center [1105, 447] width 245 height 35
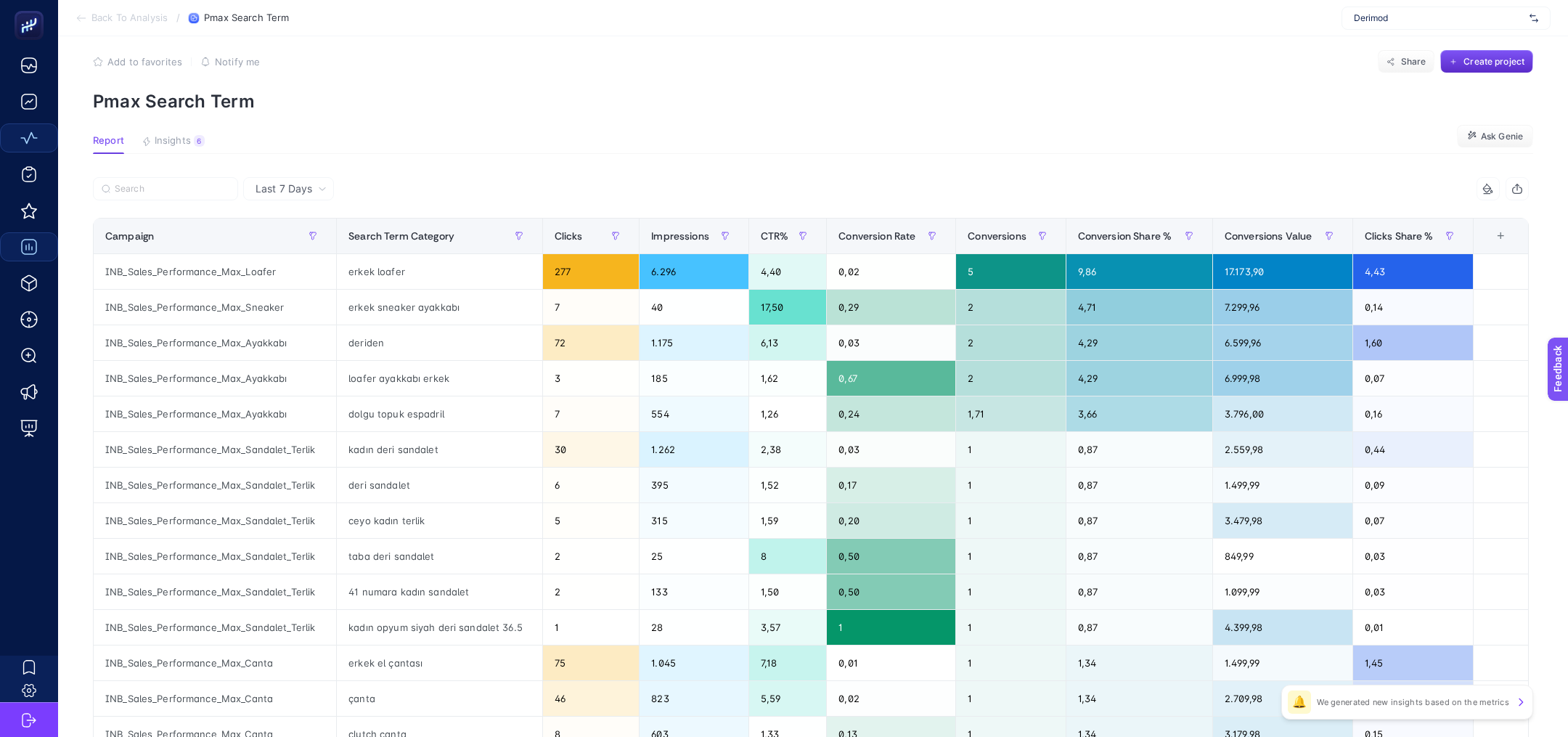
scroll to position [13, 0]
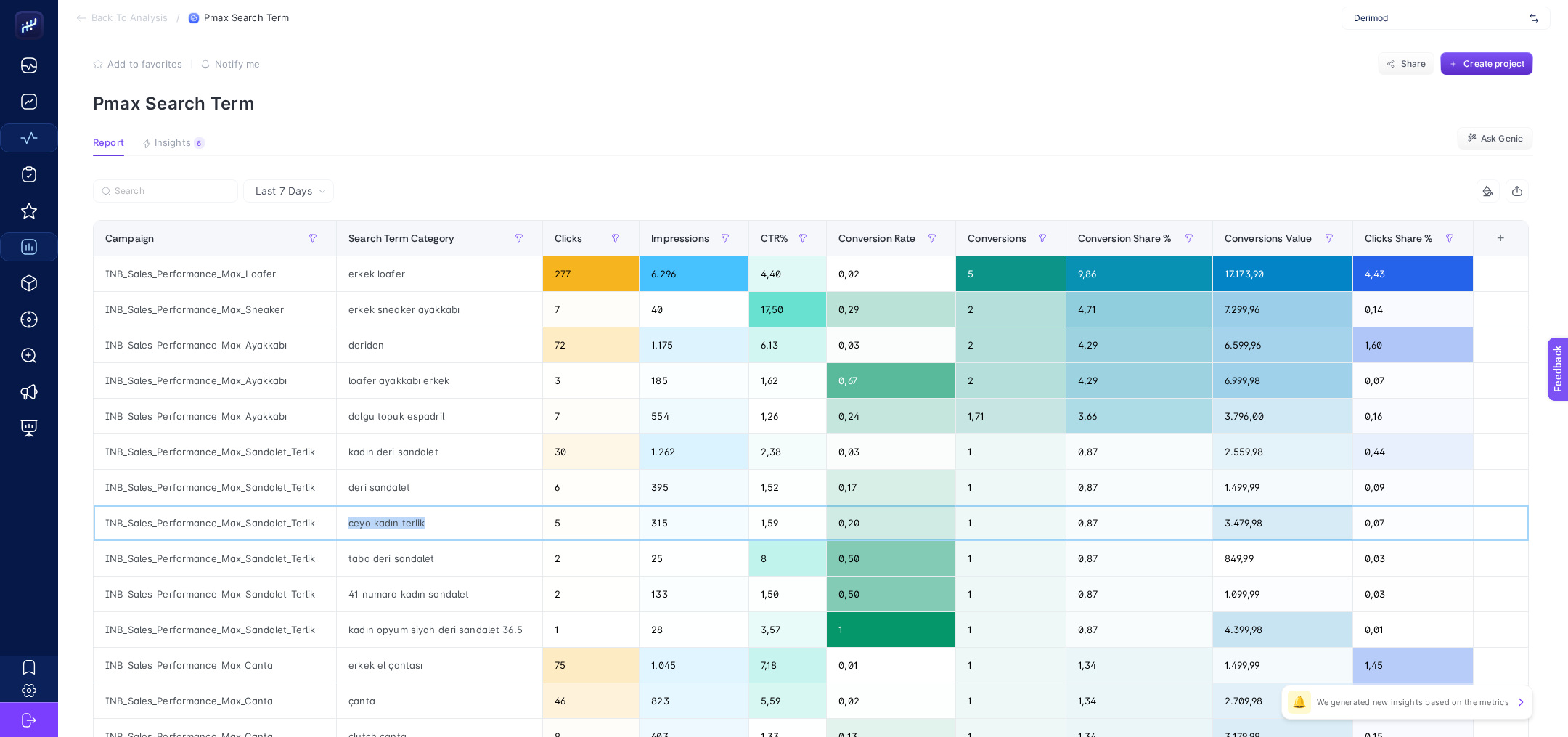
drag, startPoint x: 345, startPoint y: 523, endPoint x: 489, endPoint y: 520, distance: 144.0
click at [488, 522] on div "ceyo kadın terlik" at bounding box center [439, 522] width 206 height 35
click at [356, 522] on div "ceyo kadın terlik" at bounding box center [439, 522] width 206 height 35
click at [624, 151] on section "Report Insights 6 We generated new insights based on the metrics Ask Genie" at bounding box center [813, 146] width 1440 height 19
click at [1508, 139] on span "Ask Genie" at bounding box center [1502, 139] width 42 height 12
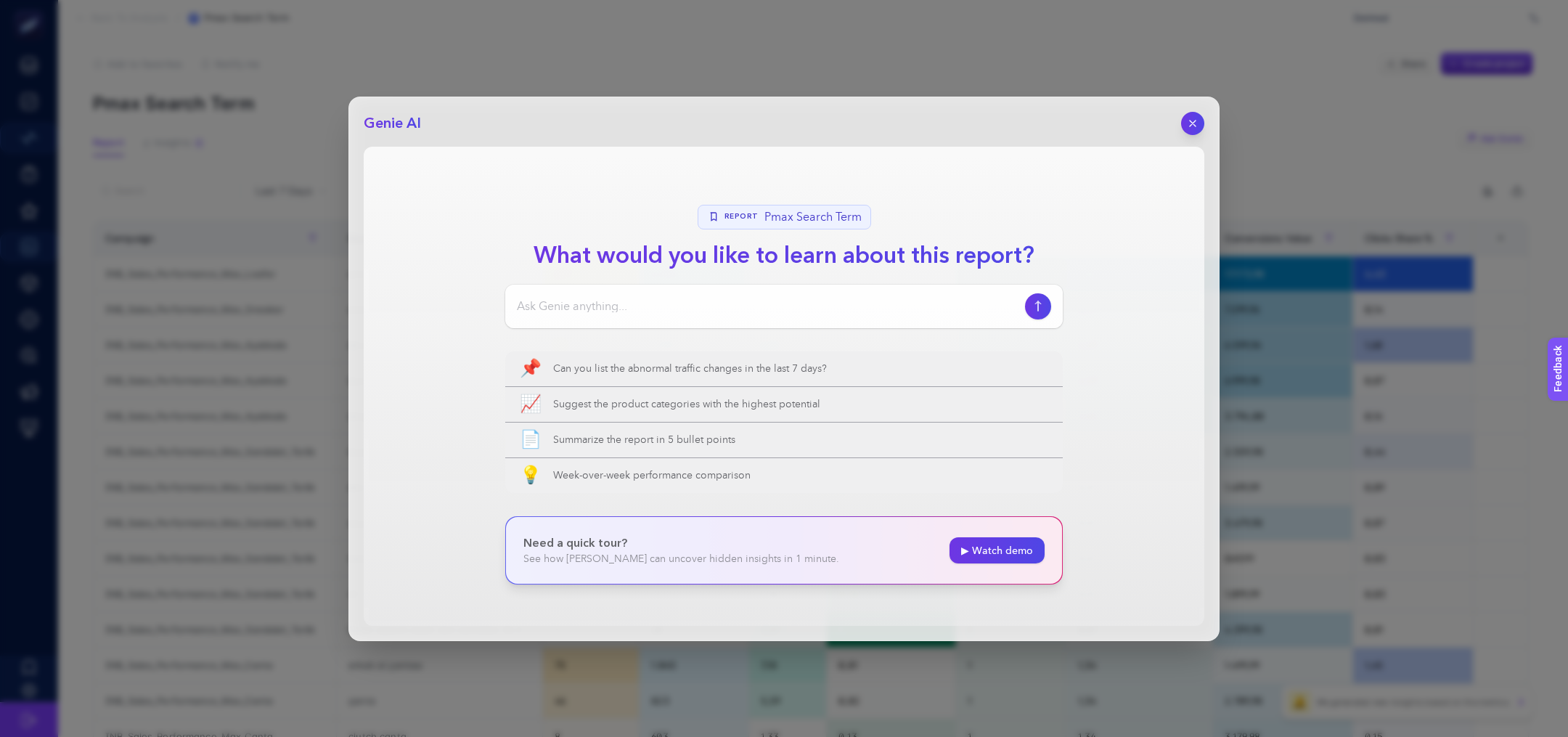
click at [631, 303] on input at bounding box center [768, 306] width 503 height 18
click at [1198, 120] on icon "button" at bounding box center [1193, 123] width 13 height 13
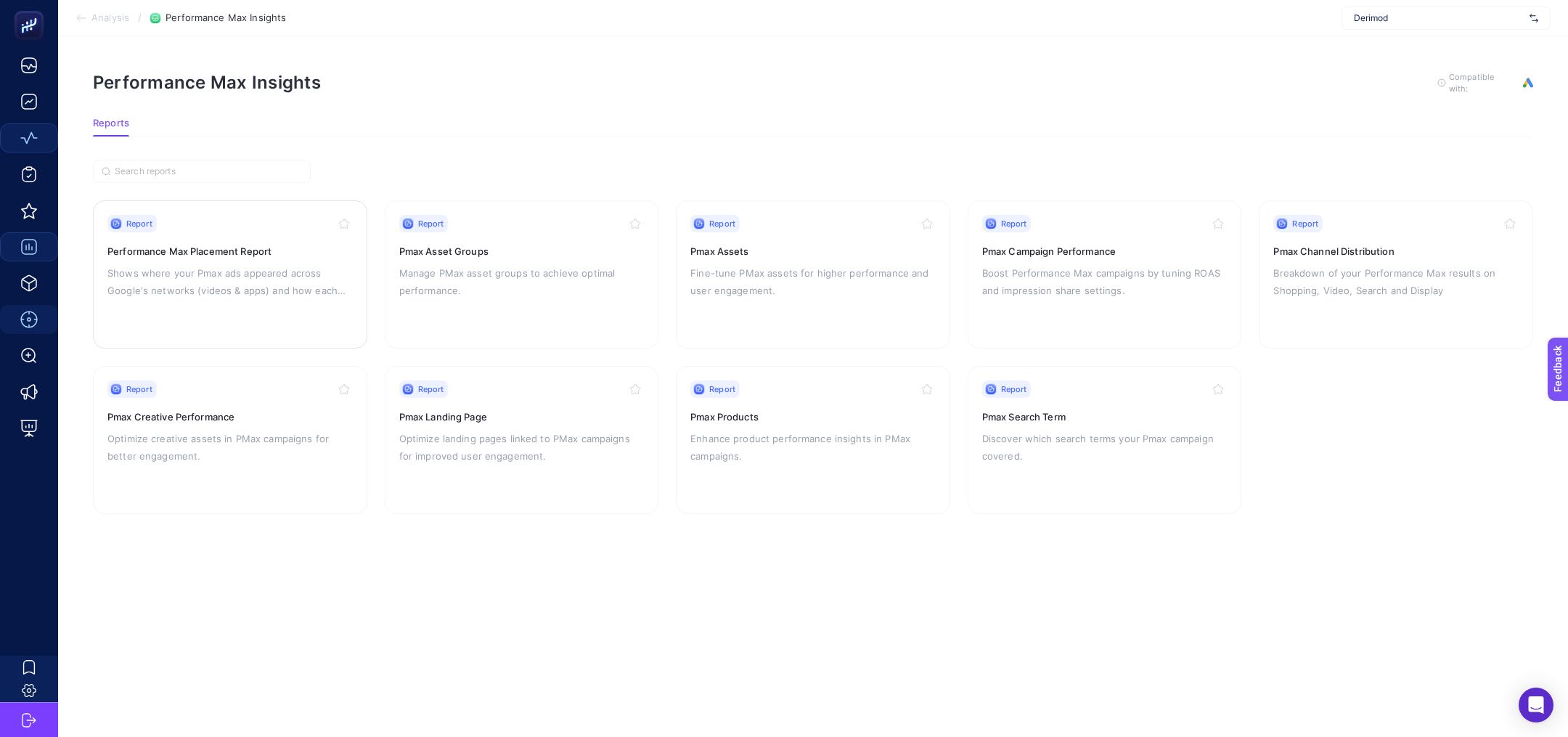
click at [199, 278] on p "Shows where your Pmax ads appeared across Google's networks (videos & apps) and…" at bounding box center [230, 281] width 245 height 35
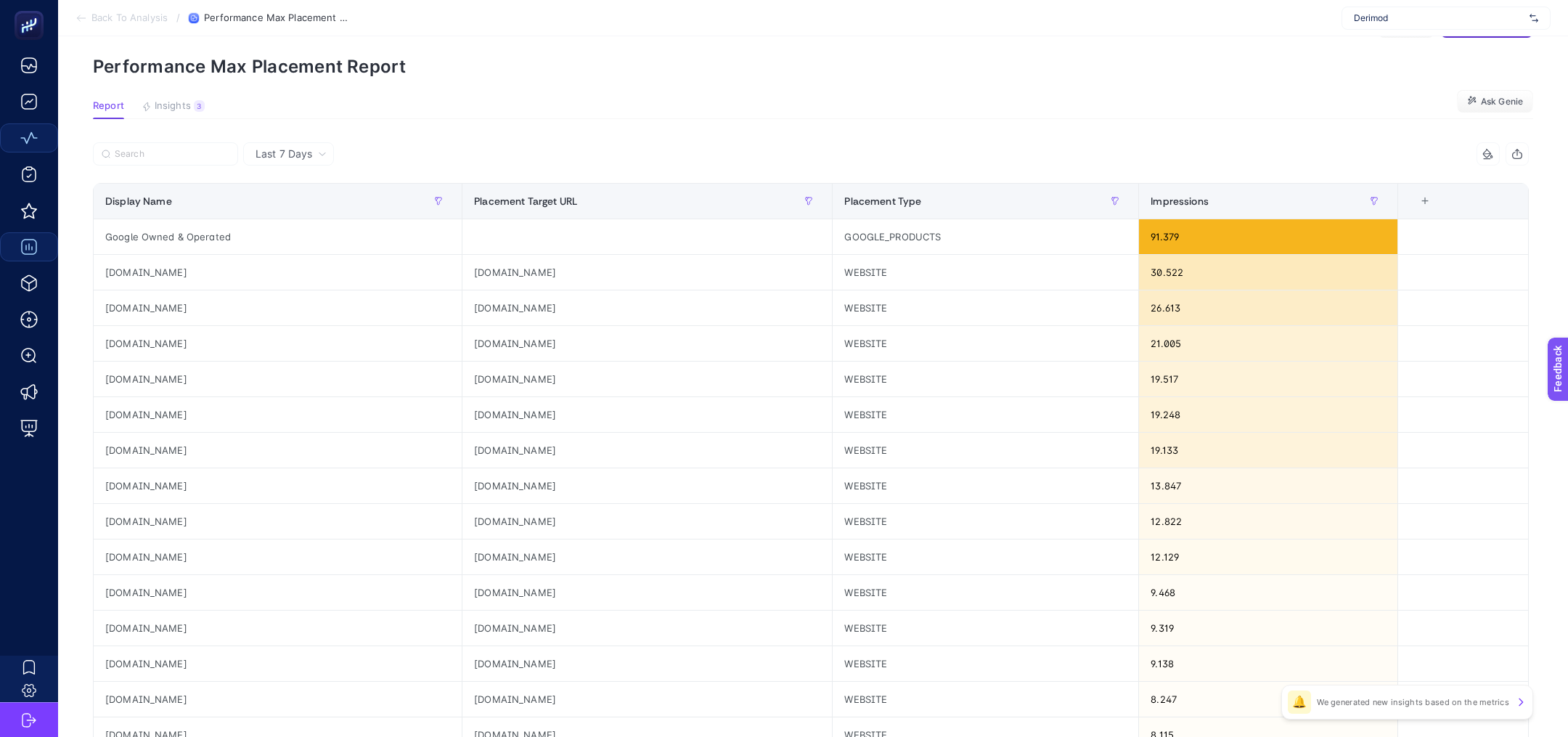
scroll to position [45, 0]
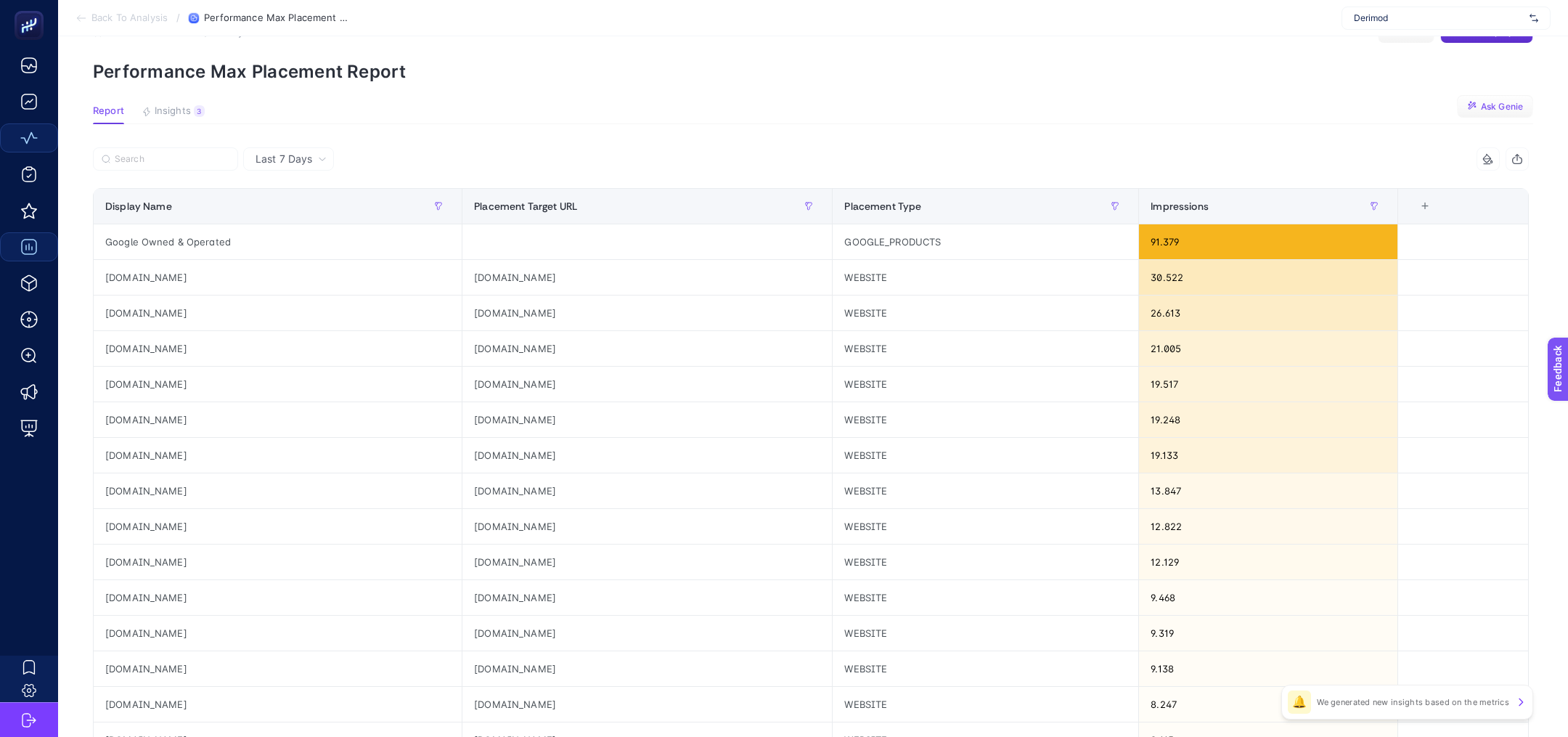
click at [1483, 98] on button "Ask Genie" at bounding box center [1495, 106] width 76 height 23
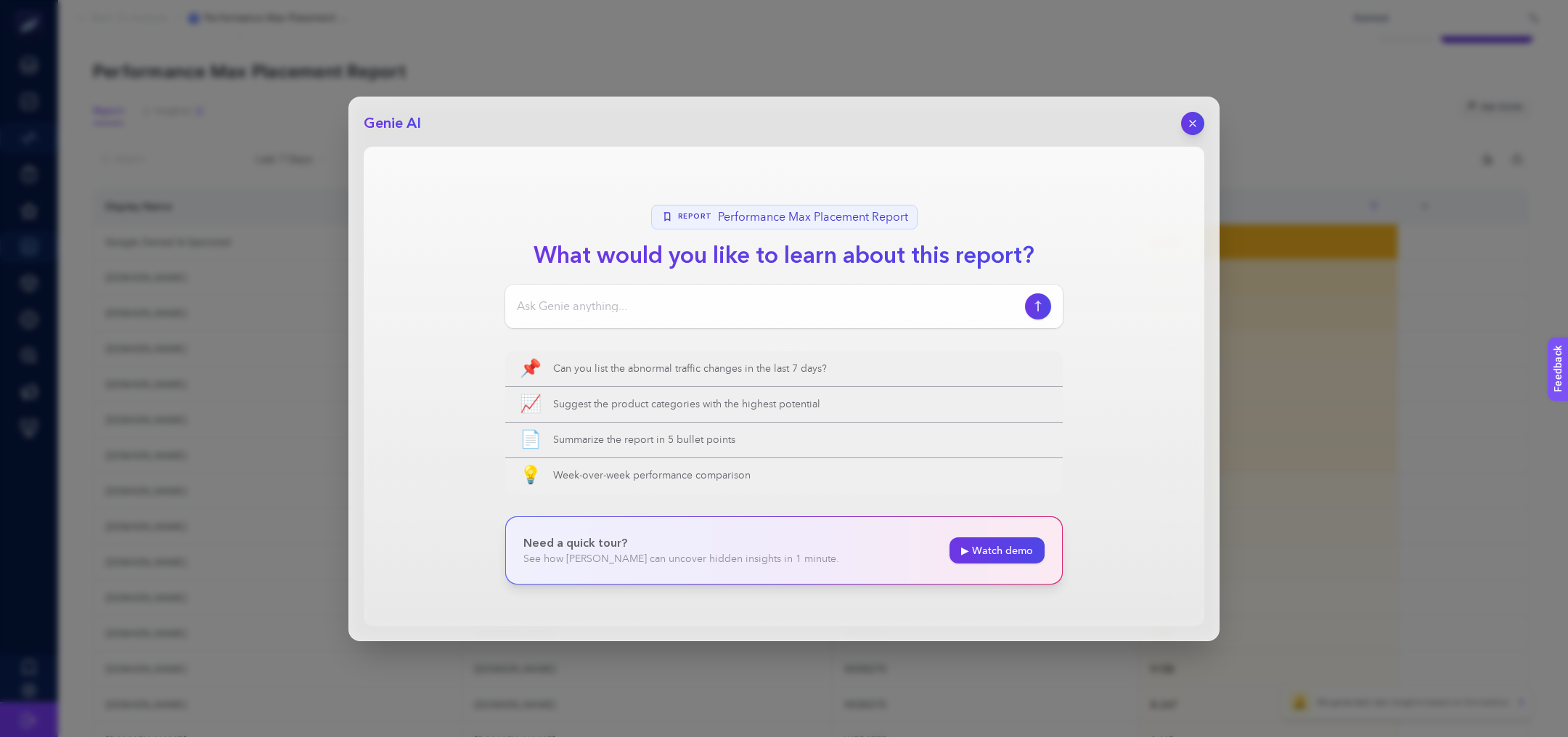
click at [682, 302] on input at bounding box center [768, 306] width 503 height 18
type input "Placementlarımda oyun, müzik, çocuk siteleri kanallarını bana listeleyebilir mi…"
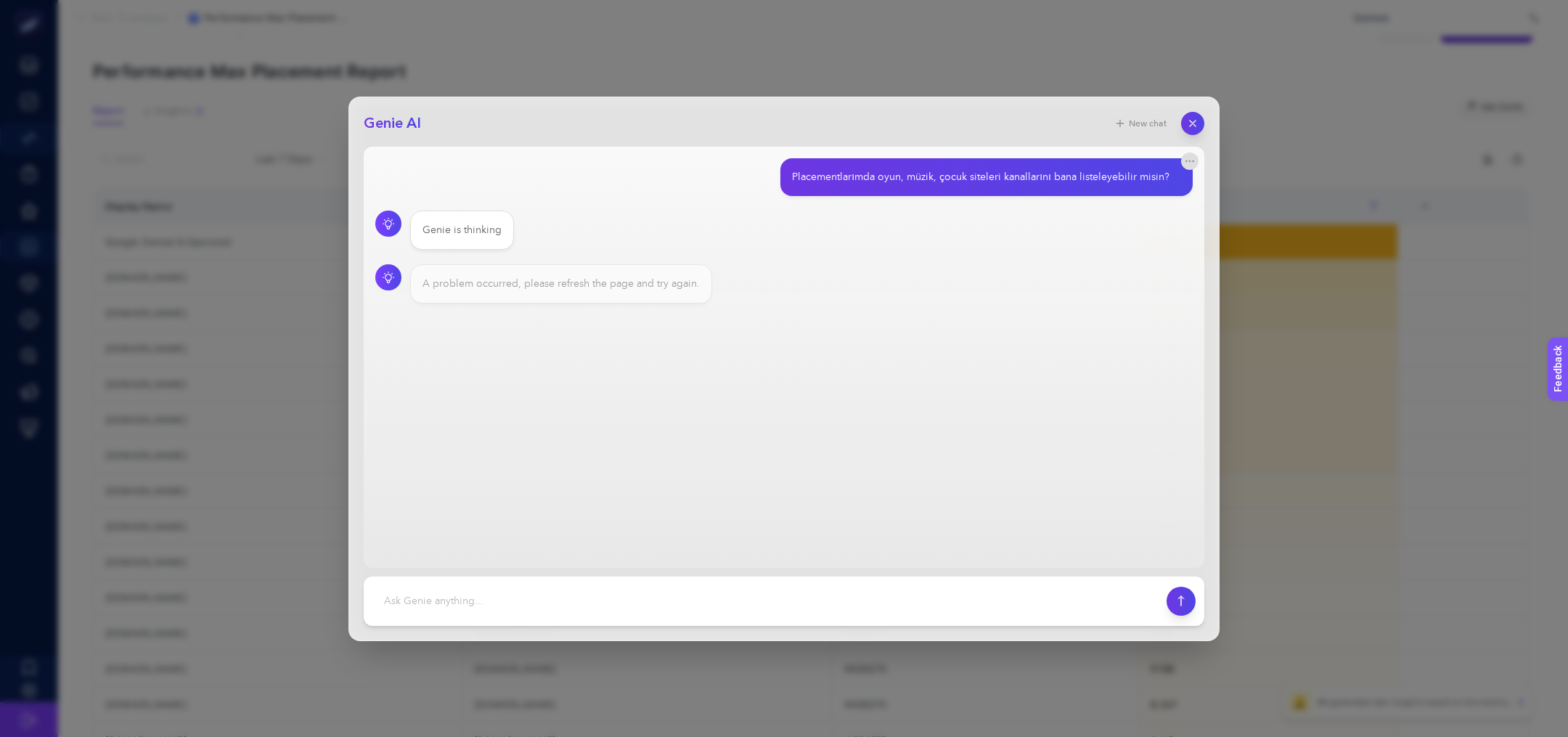
click at [605, 287] on div "A problem occurred, please refresh the page and try again." at bounding box center [561, 283] width 278 height 14
click at [890, 179] on div "Placementlarımda oyun, müzik, çocuk siteleri kanallarını bana listeleyebilir mi…" at bounding box center [981, 177] width 377 height 14
copy section "Placementlarımda oyun, müzik, çocuk siteleri kanallarını bana listeleyebilir mi…"
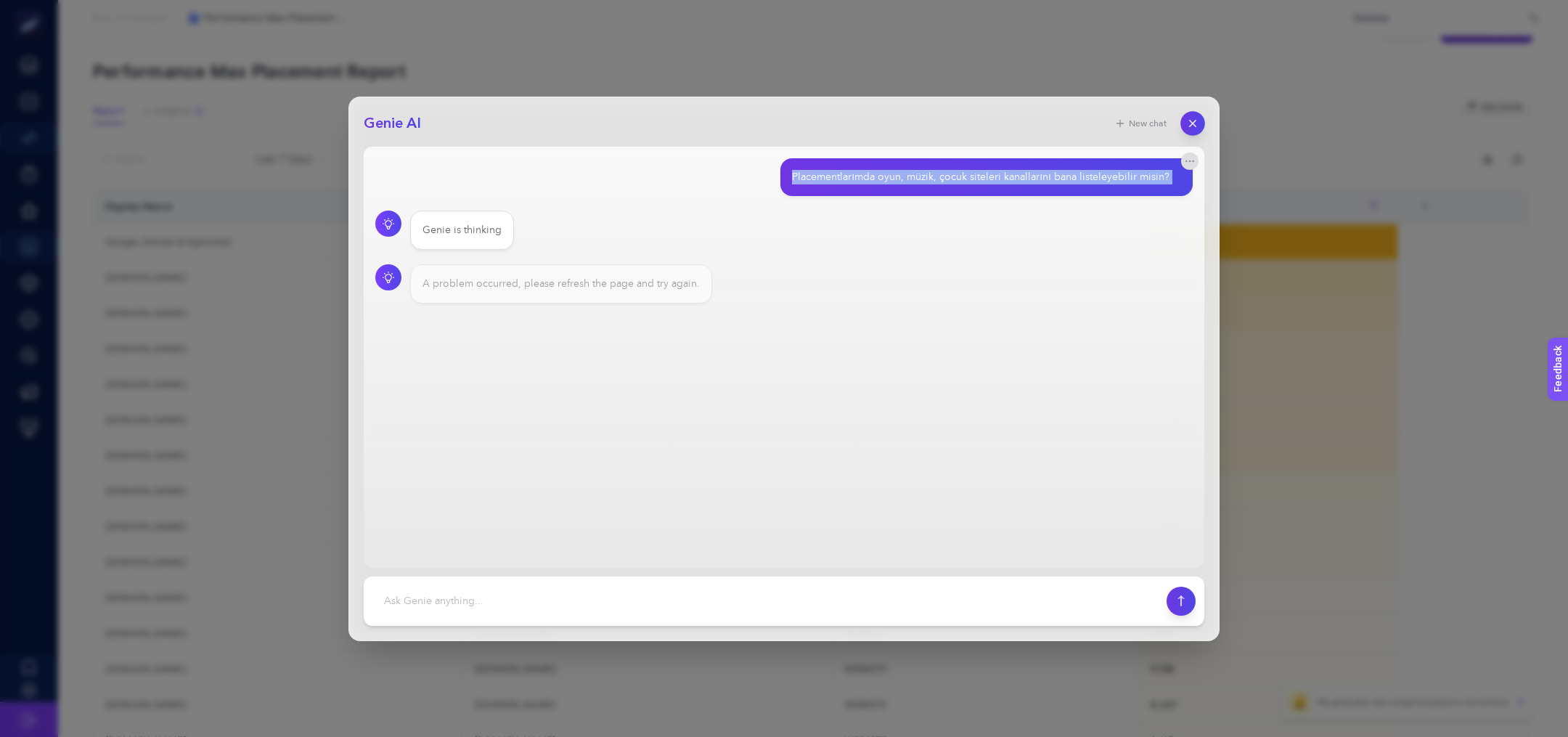
click at [1198, 128] on icon "button" at bounding box center [1193, 123] width 13 height 13
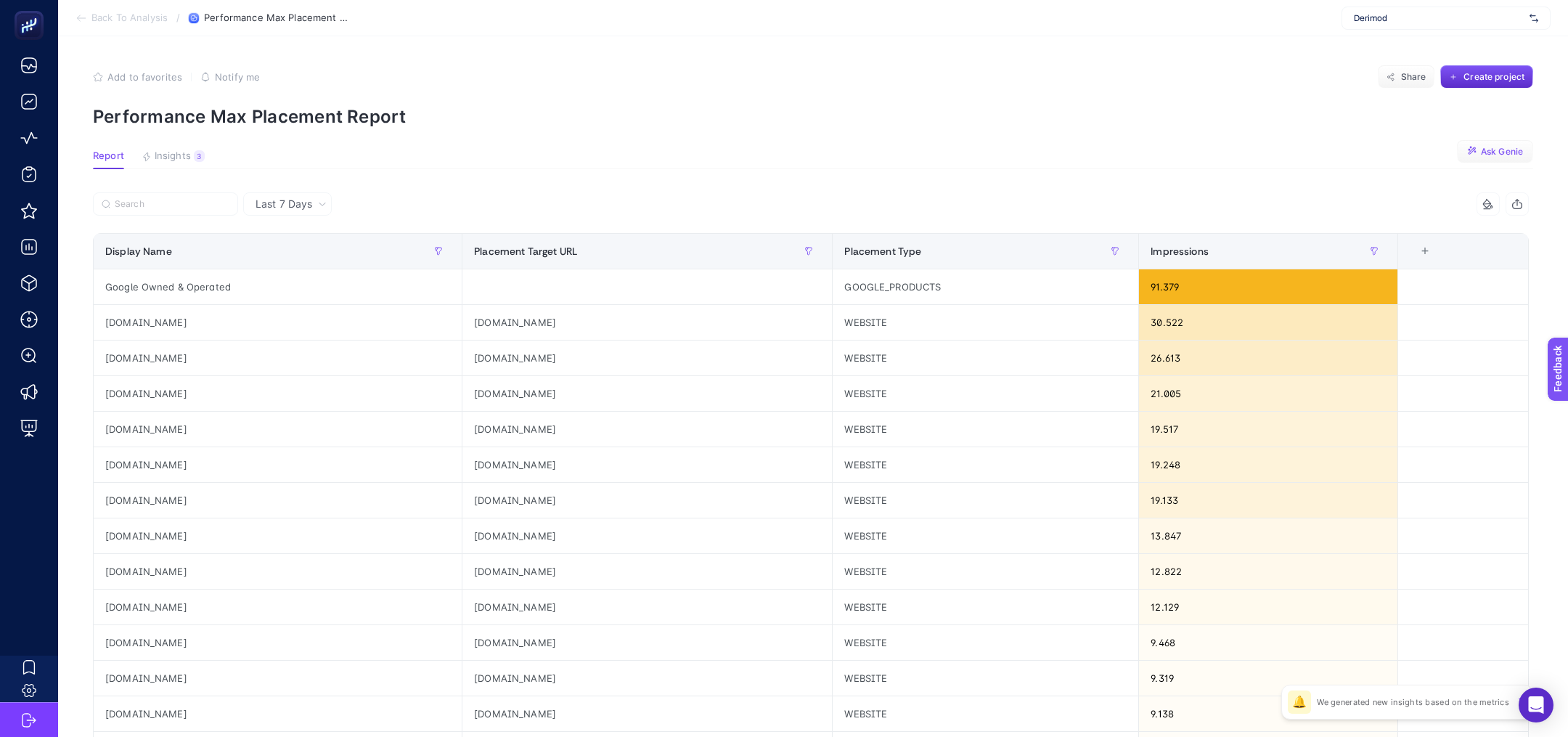
click at [1495, 152] on span "Ask Genie" at bounding box center [1502, 151] width 42 height 12
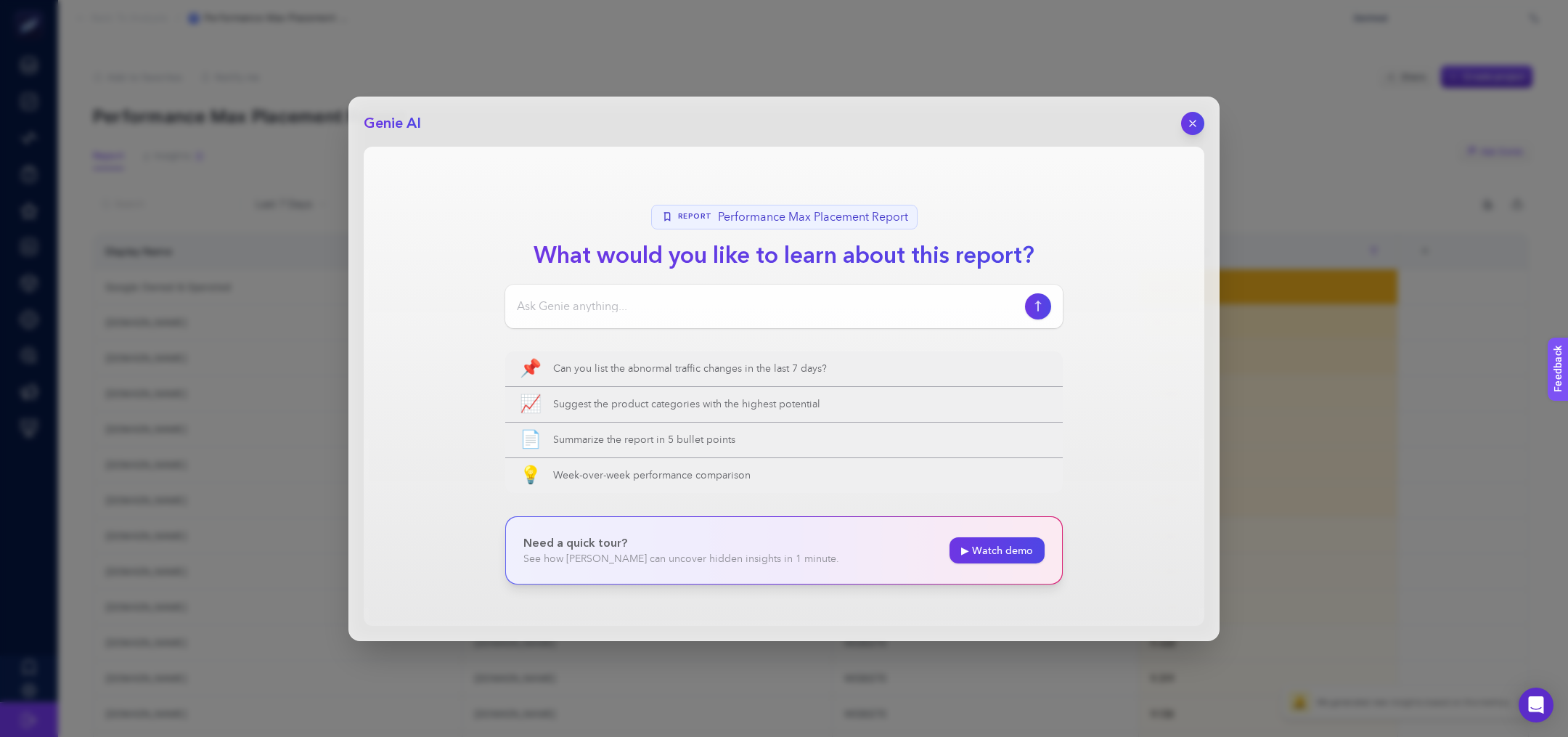
click at [549, 306] on input at bounding box center [768, 306] width 503 height 18
paste input "Placementlarımda oyun, müzik, çocuk siteleri kanallarını bana listeleyebilir mi…"
type input "Placementlarımda oyun, müzik, çocuk siteleri kanallarını bana listeleyebilir mi…"
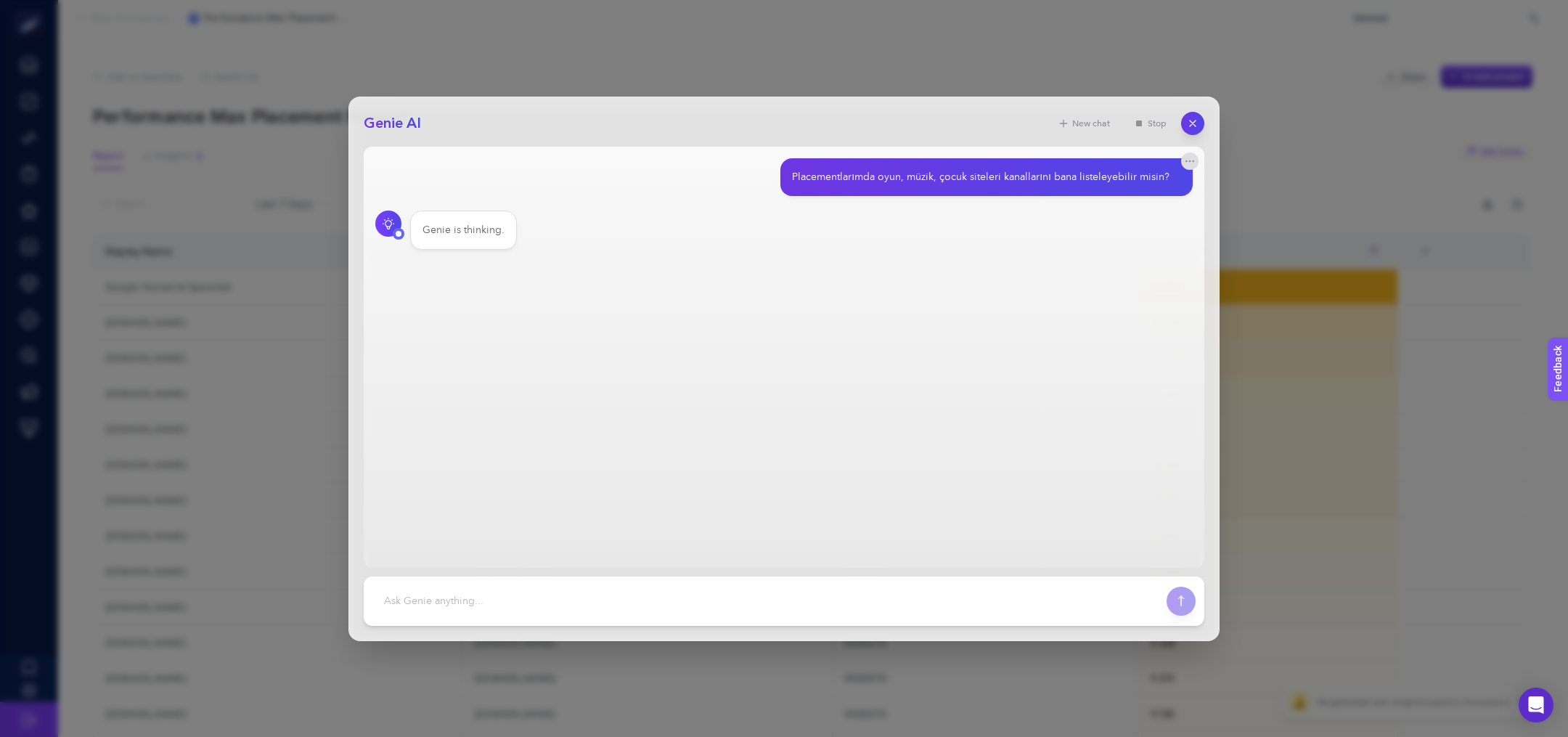
click at [549, 306] on main "Placementlarımda oyun, müzik, çocuk siteleri kanallarını bana listeleyebilir mi…" at bounding box center [784, 357] width 841 height 421
click at [1184, 115] on button "button" at bounding box center [1192, 123] width 25 height 25
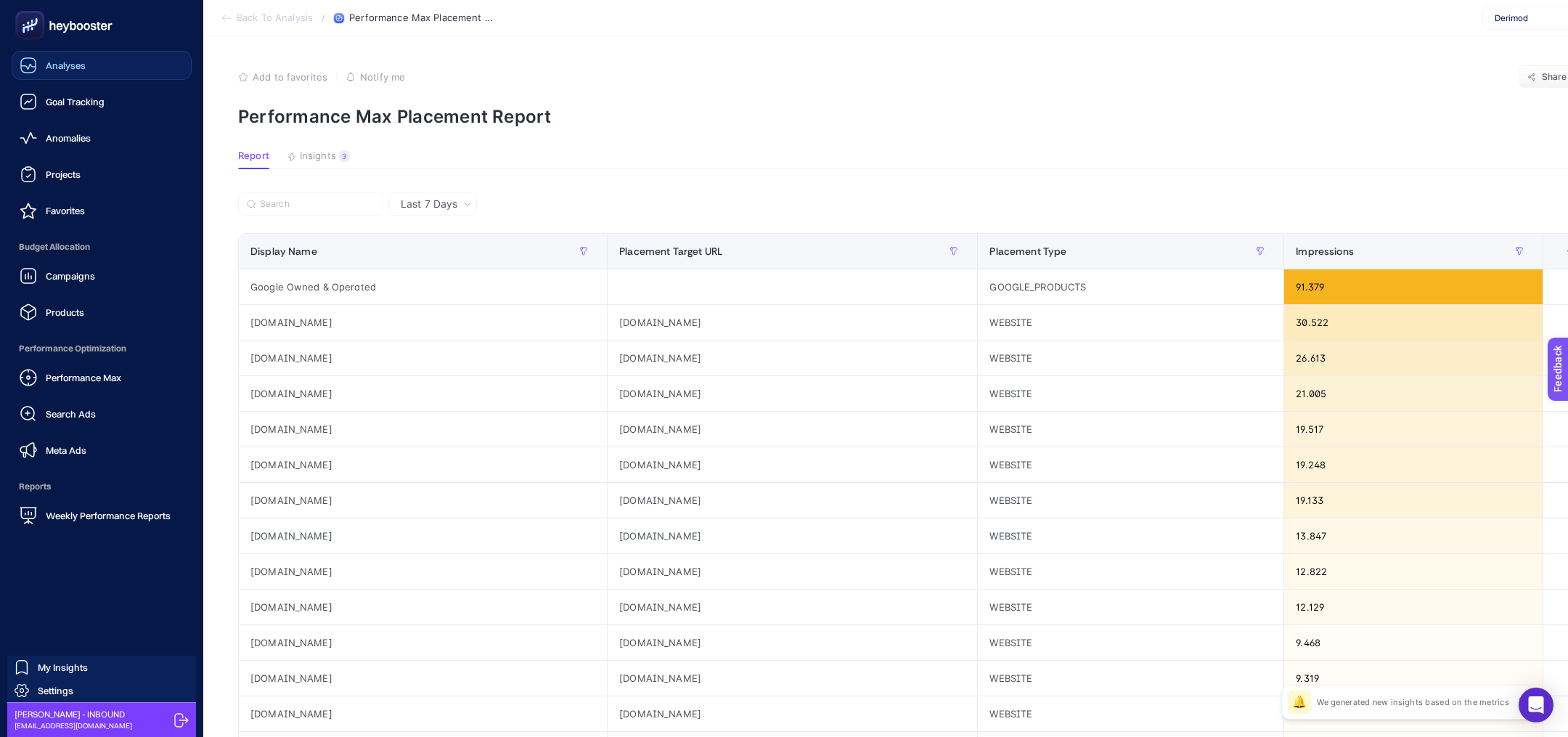
click at [102, 69] on link "Analyses" at bounding box center [102, 65] width 180 height 29
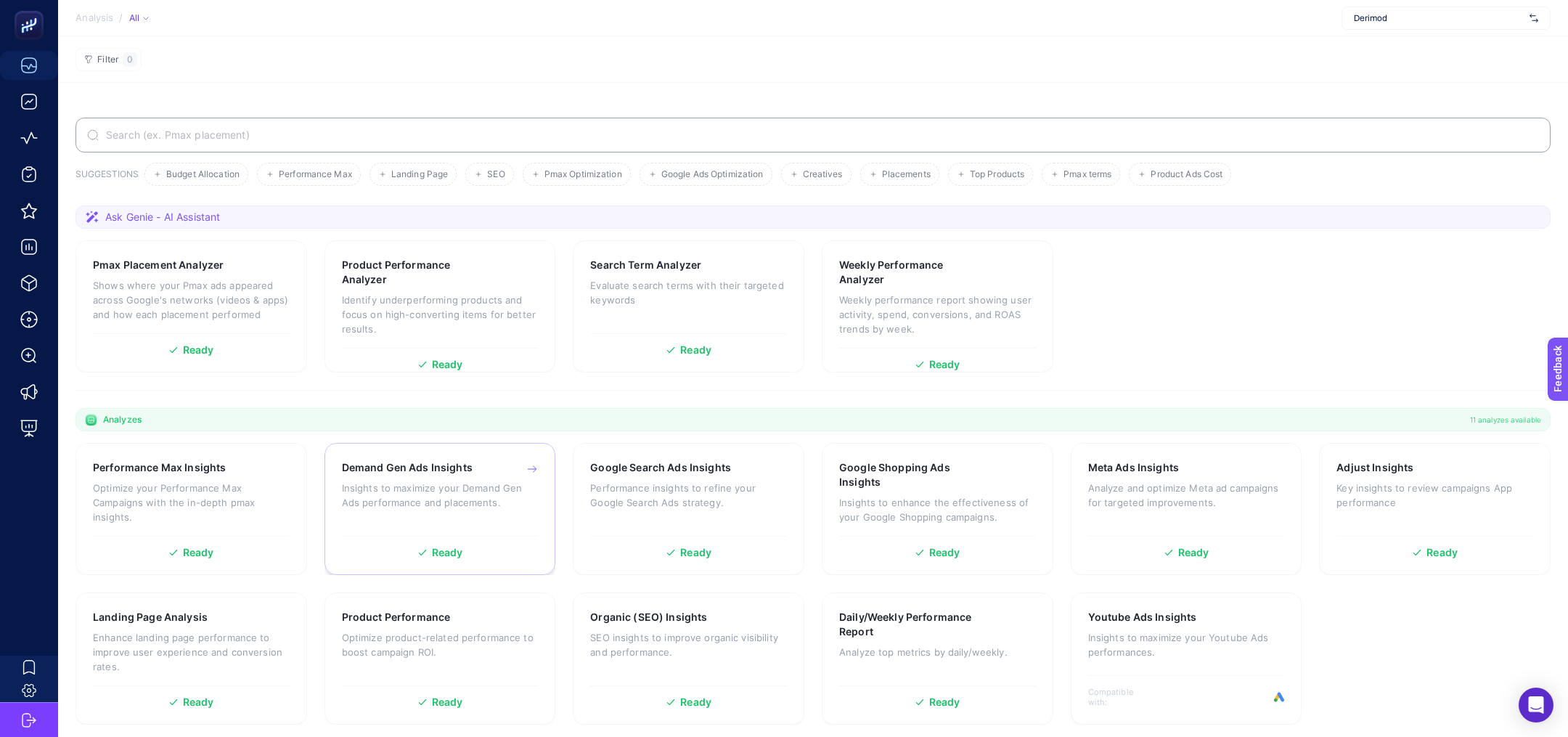
scroll to position [4, 0]
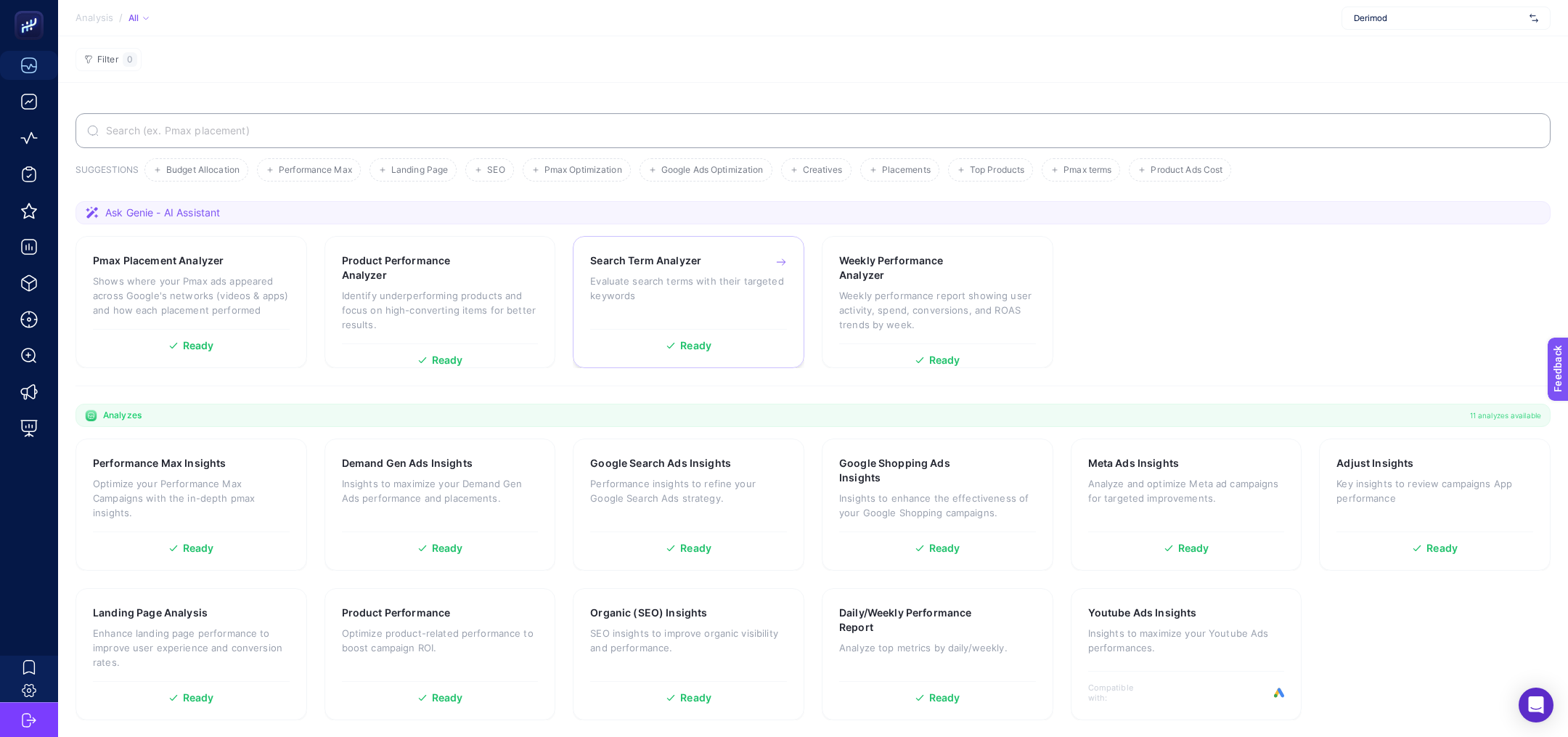
click at [713, 263] on div "Search Term Analyzer" at bounding box center [689, 260] width 197 height 14
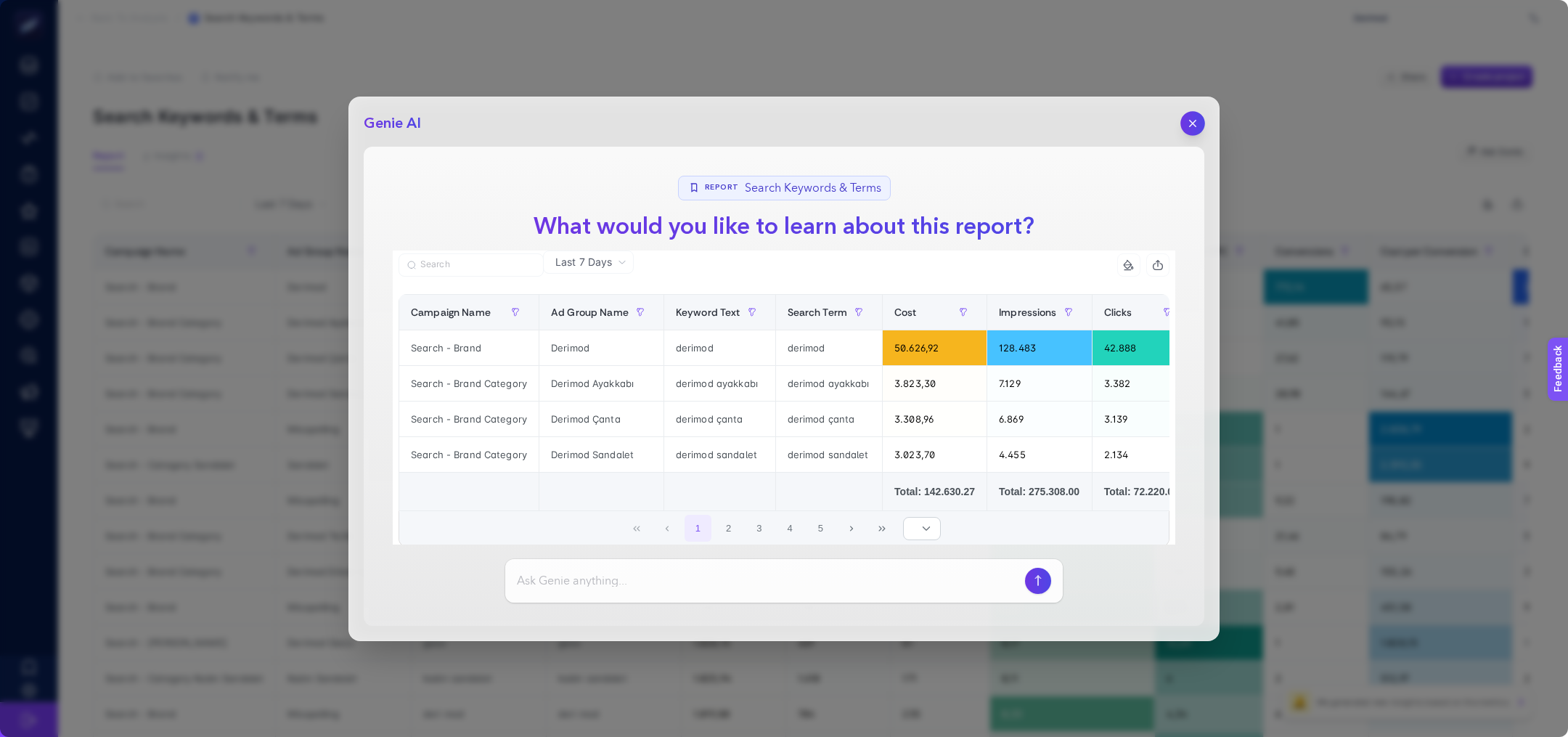
click at [1200, 119] on button "button" at bounding box center [1192, 123] width 25 height 25
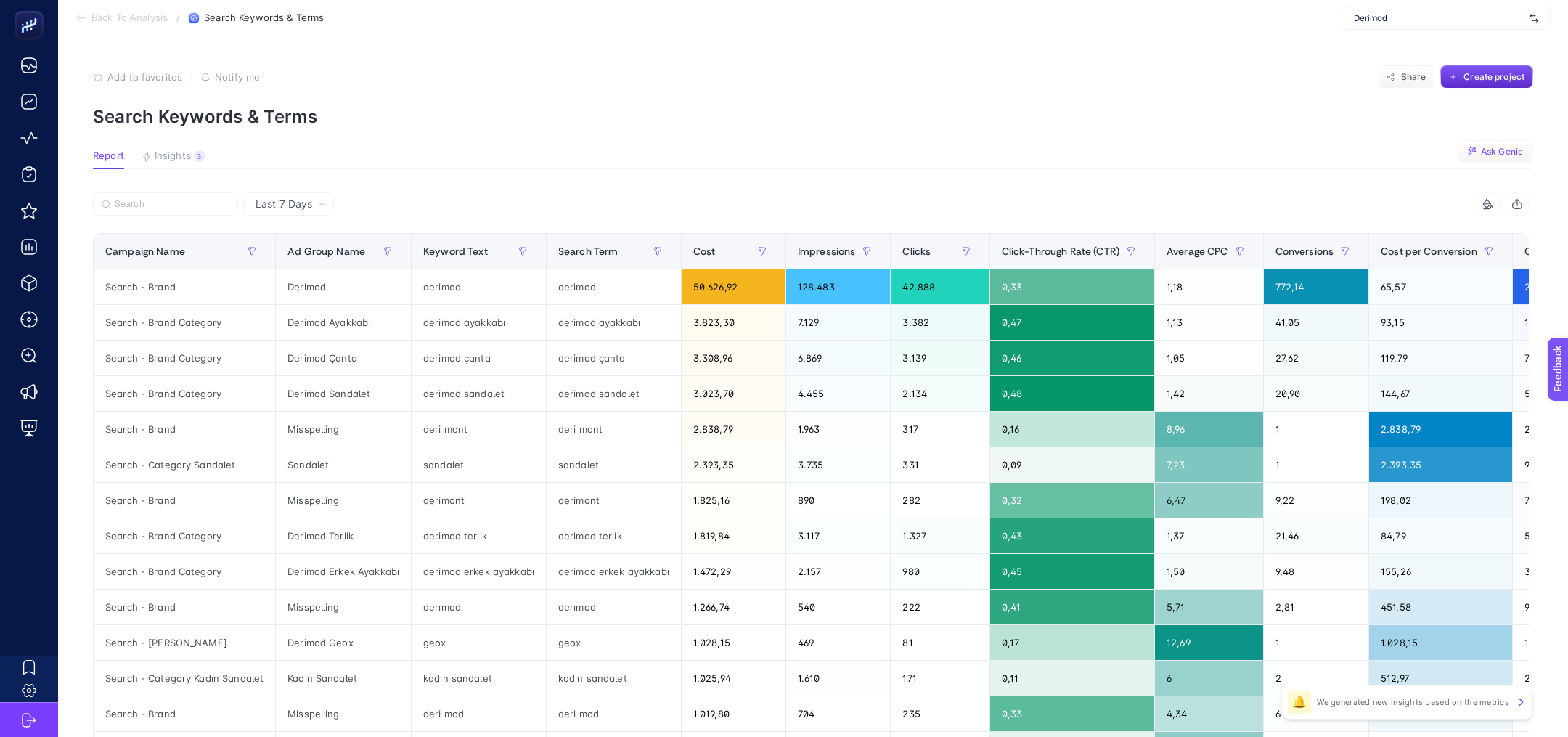
click at [1514, 151] on span "Ask Genie" at bounding box center [1502, 151] width 42 height 12
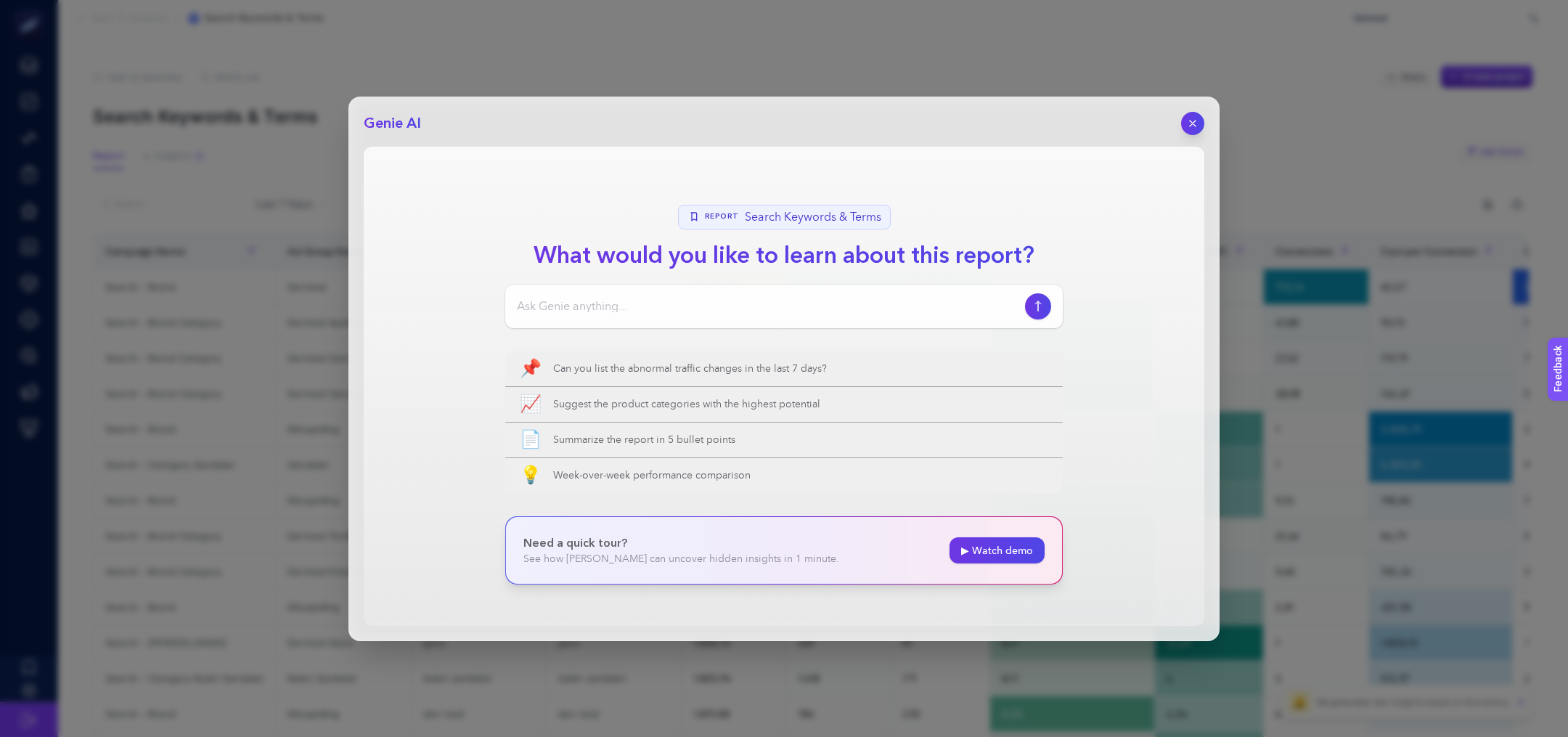
click at [600, 299] on input at bounding box center [768, 306] width 503 height 18
type input "derimod haricinde marka içeren search termleri listeyebilir misin?"
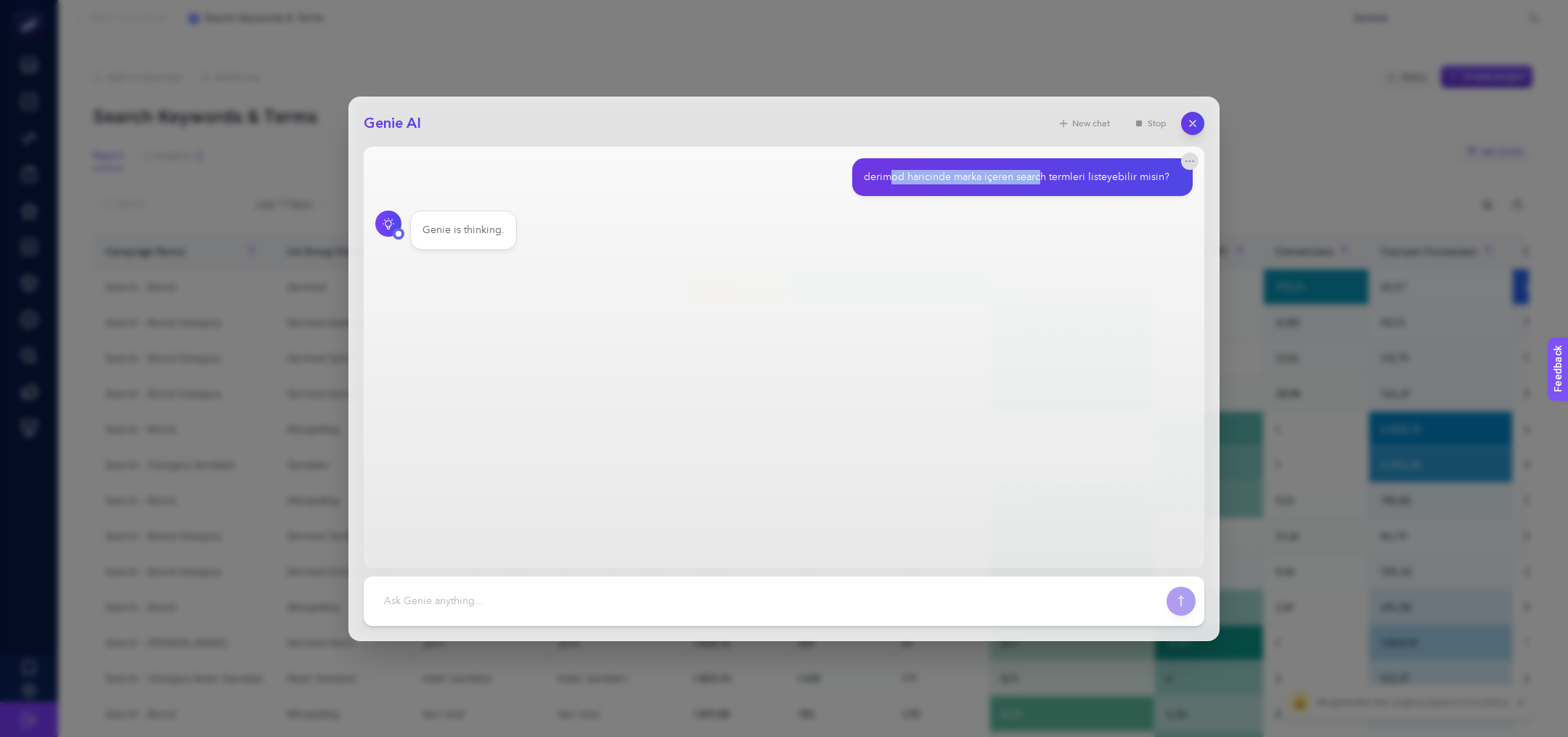
drag, startPoint x: 894, startPoint y: 177, endPoint x: 1044, endPoint y: 180, distance: 150.0
click at [1045, 182] on div "derimod haricinde marka içeren search termleri listeyebilir misin?" at bounding box center [1016, 177] width 305 height 14
click at [1044, 180] on div "derimod haricinde marka içeren search termleri listeyebilir misin?" at bounding box center [1016, 177] width 305 height 14
click at [961, 180] on div "derimod haricinde marka içeren search termleri listeyebilir misin?" at bounding box center [1016, 177] width 305 height 14
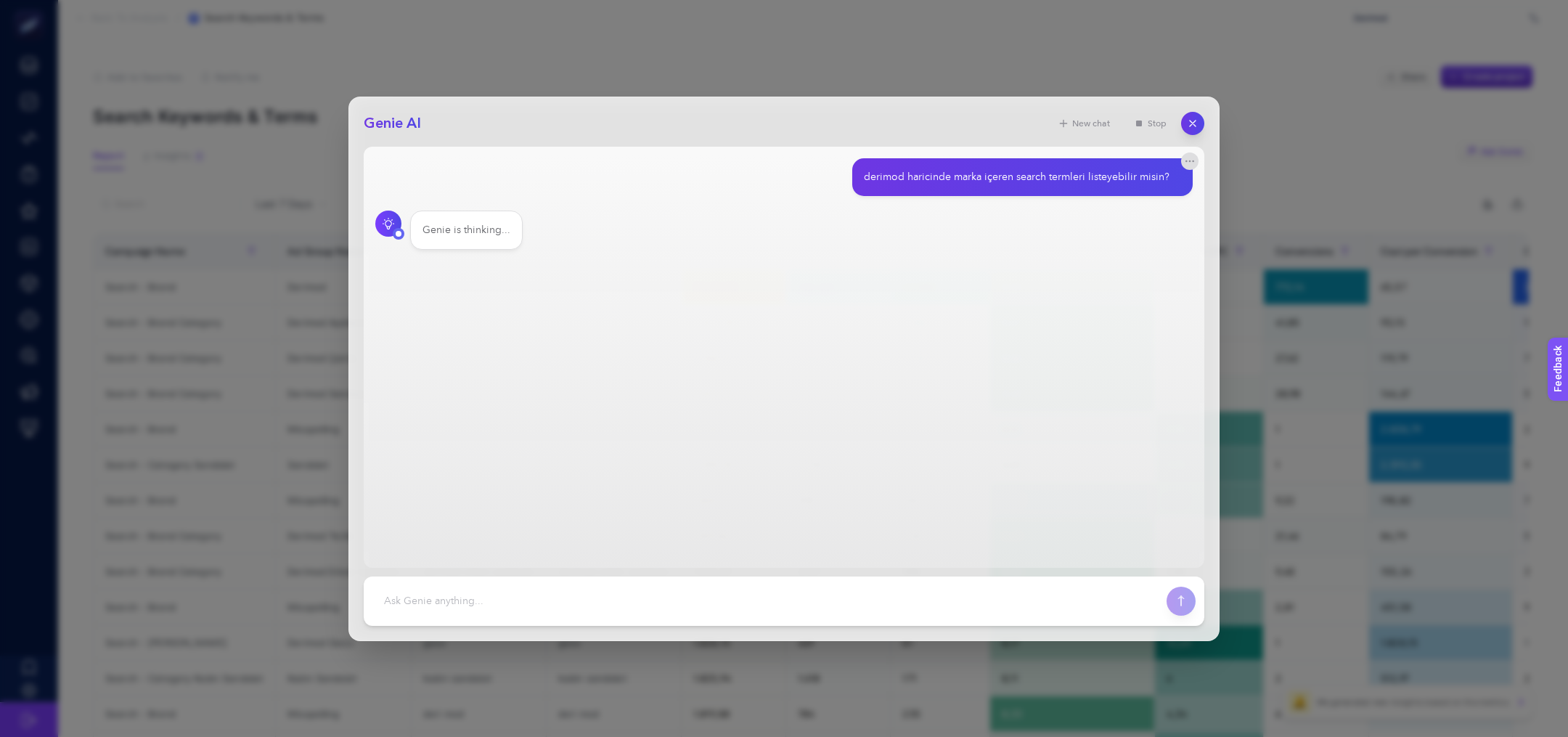
click at [963, 295] on main "derimod haricinde marka içeren search termleri listeyebilir misin? Genie is thi…" at bounding box center [784, 357] width 841 height 421
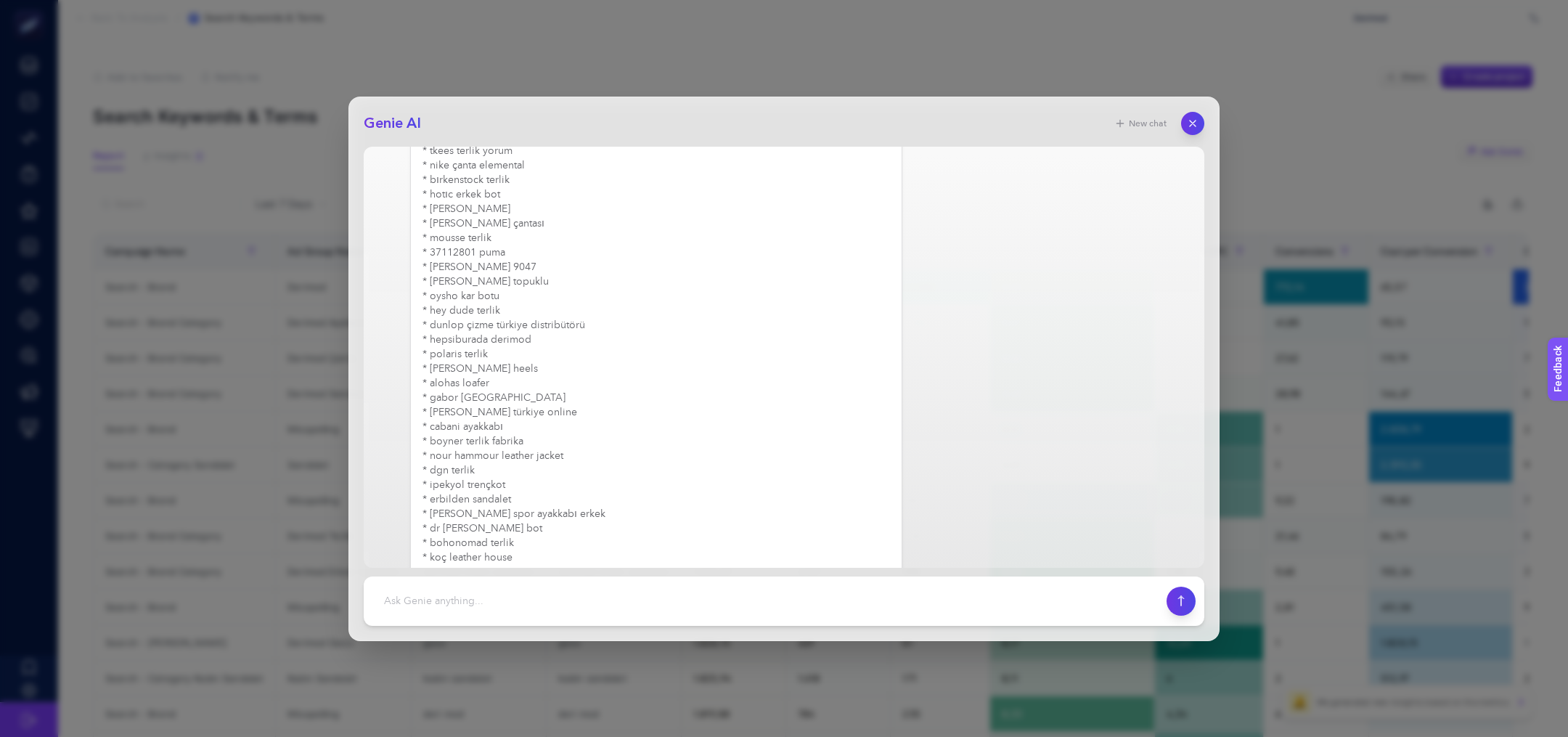
scroll to position [2234, 0]
click at [525, 612] on textarea at bounding box center [765, 602] width 785 height 32
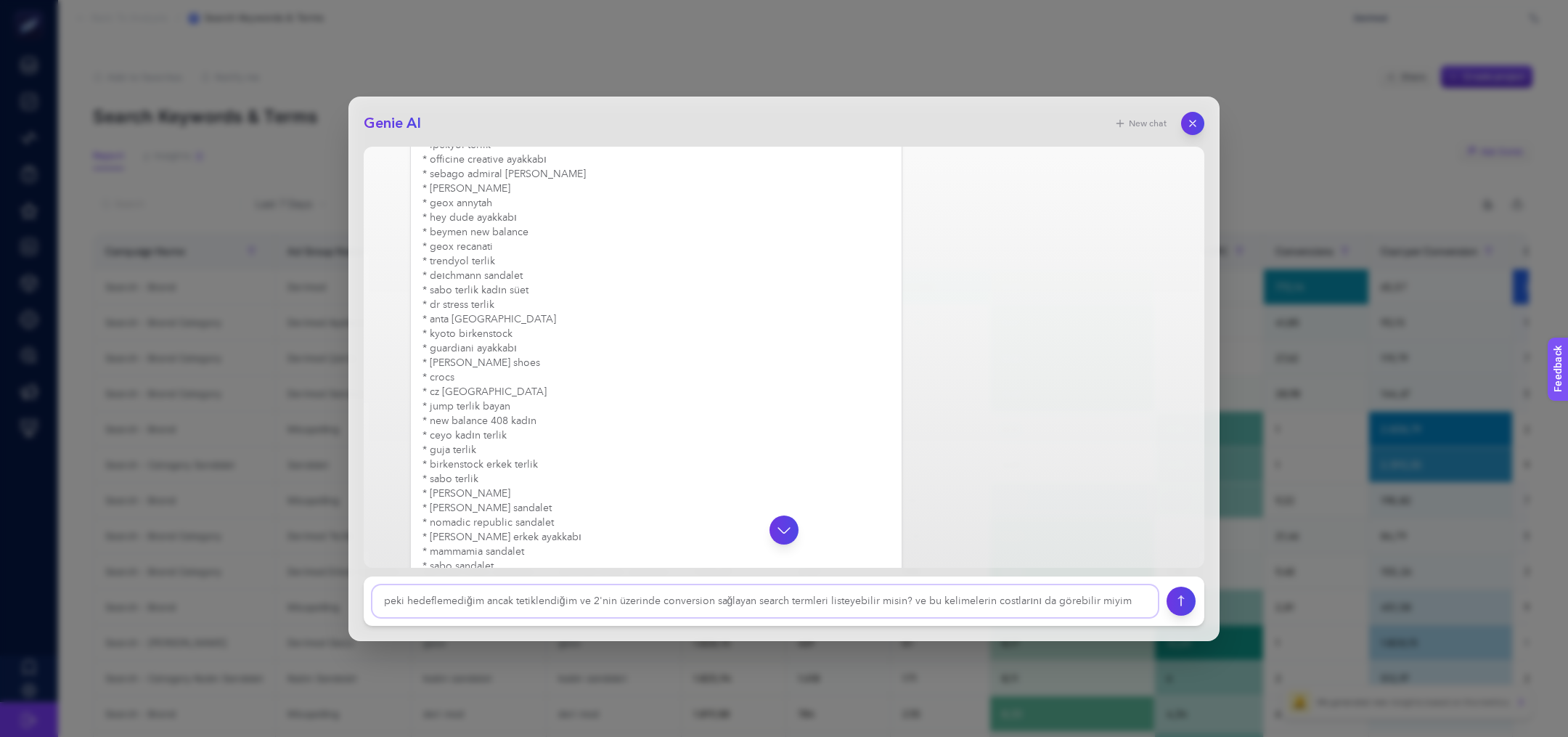
type textarea "peki hedeflemediğim ancak tetiklendiğim ve 2'nin üzerinde conversion sağlayan s…"
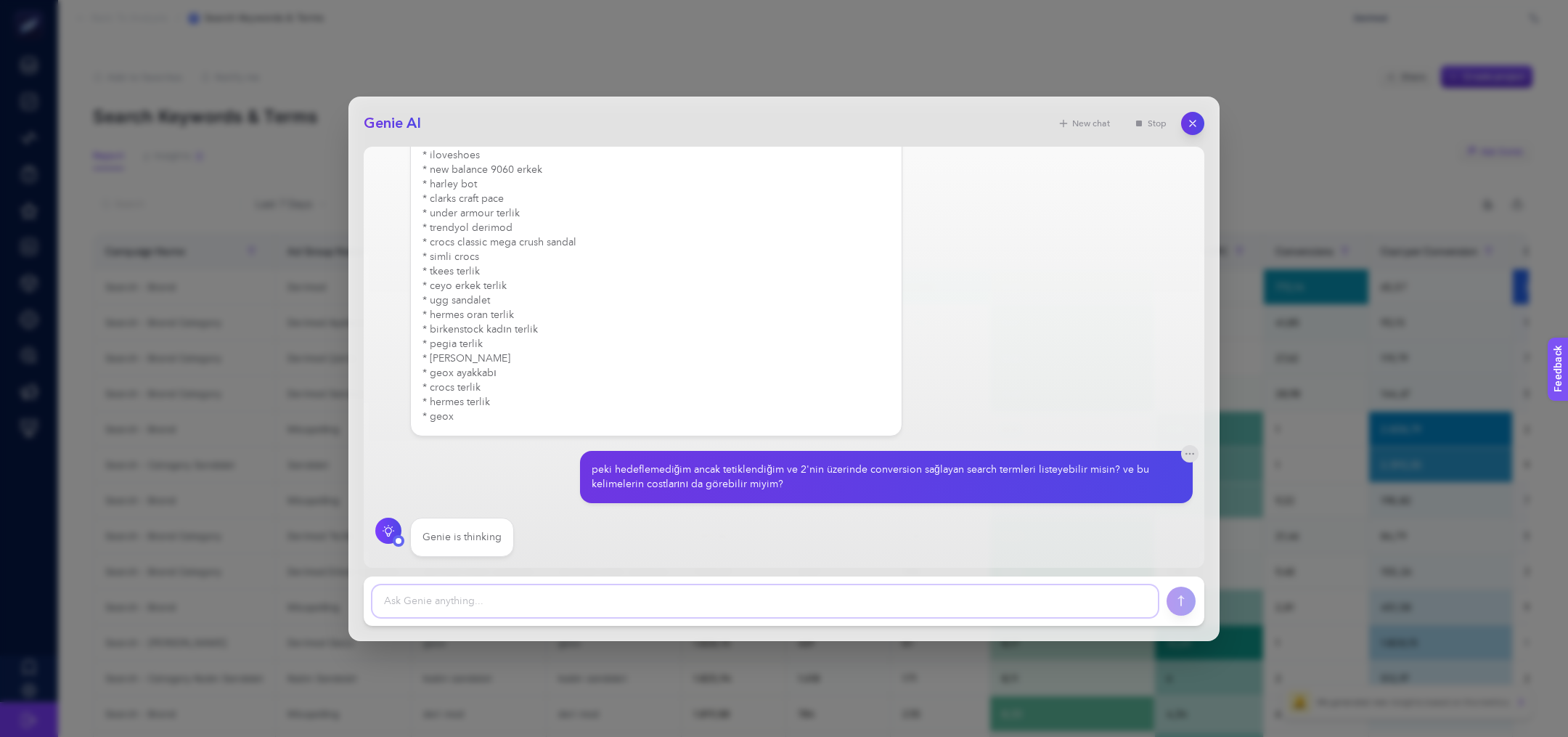
scroll to position [2747, 0]
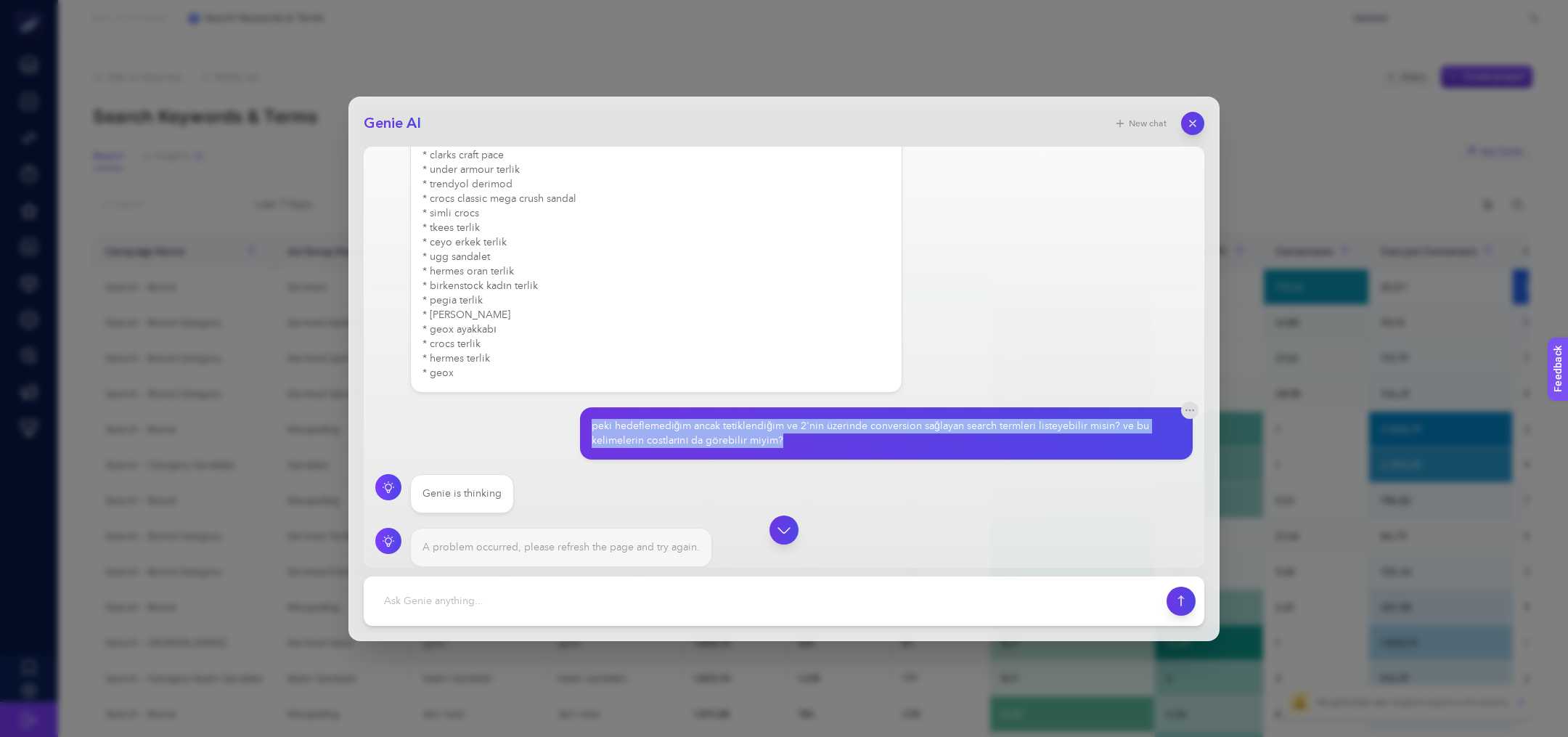
drag, startPoint x: 796, startPoint y: 439, endPoint x: 591, endPoint y: 415, distance: 206.4
click at [591, 415] on div "peki hedeflemediğim ancak tetiklendiğim ve 2'nin üzerinde conversion sağlayan s…" at bounding box center [886, 433] width 613 height 52
copy div "peki hedeflemediğim ancak tetiklendiğim ve 2'nin üzerinde conversion sağlayan s…"
click at [1188, 122] on icon "button" at bounding box center [1193, 123] width 13 height 13
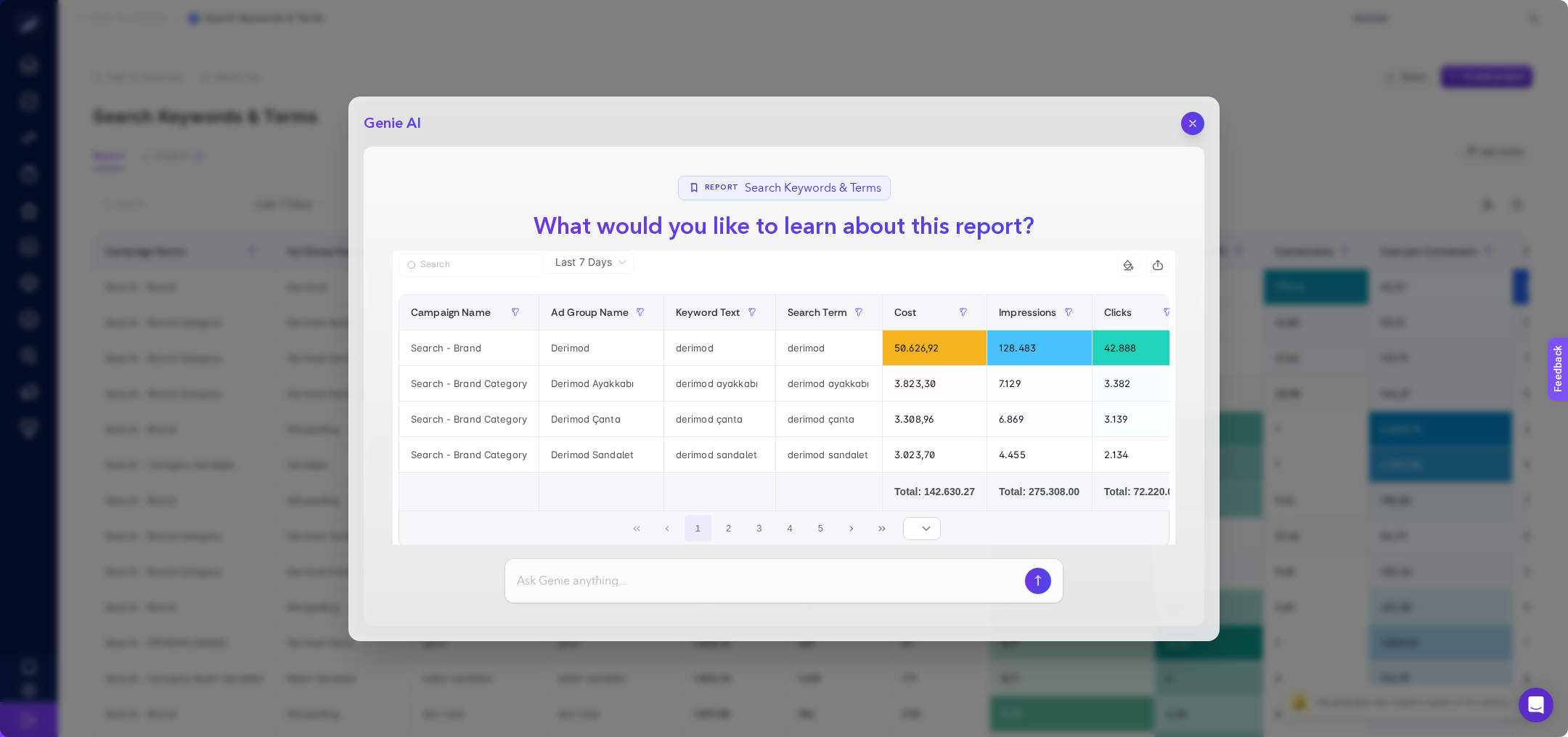
click at [569, 569] on div at bounding box center [784, 580] width 558 height 43
click at [569, 579] on input at bounding box center [768, 580] width 503 height 18
paste input "peki hedeflemediğim ancak tetiklendiğim ve 2'nin üzerinde conversion sağlayan s…"
type input "peki hedeflemediğim ancak tetiklendiğim ve 2'nin üzerinde conversion sağlayan s…"
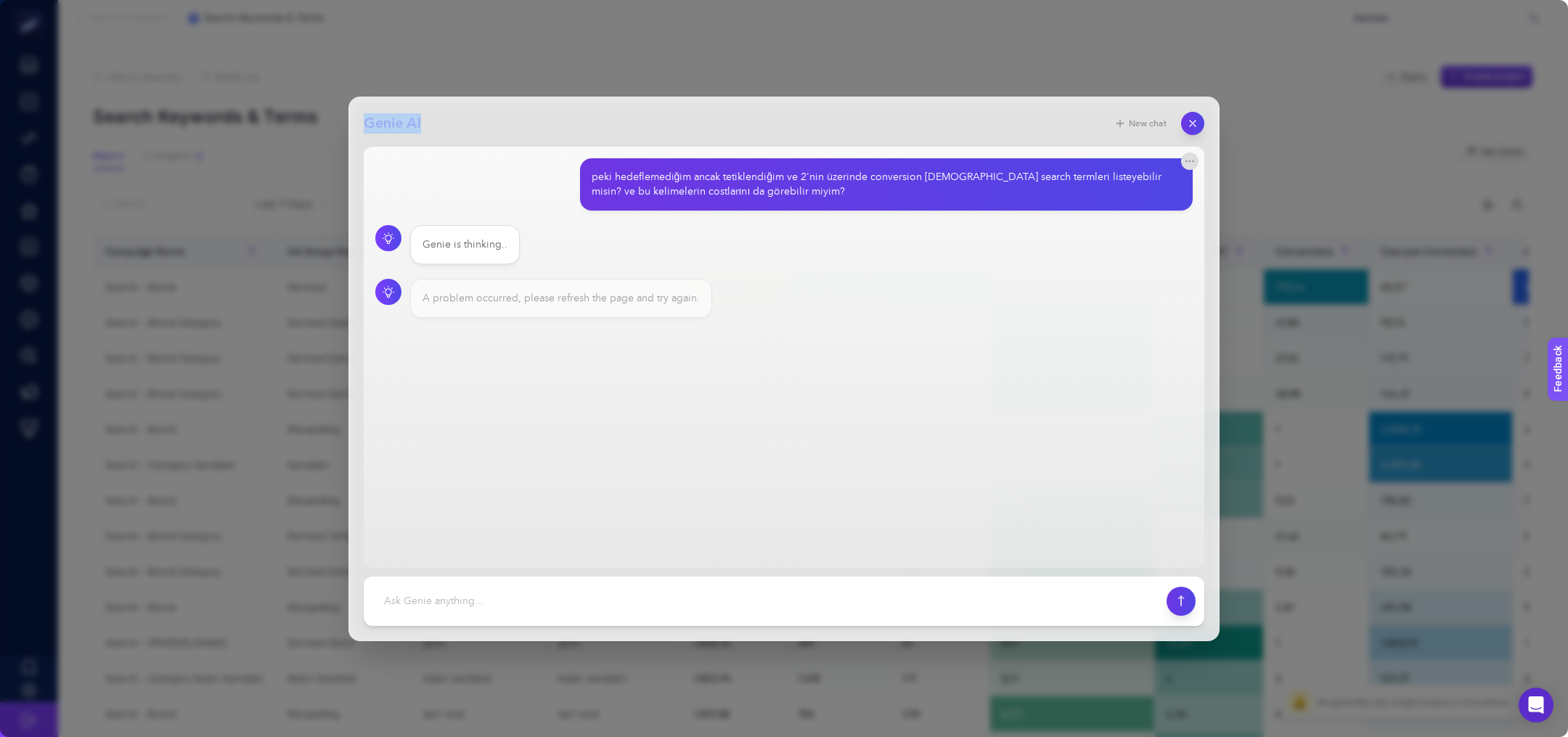
drag, startPoint x: 435, startPoint y: 118, endPoint x: 300, endPoint y: 115, distance: 135.0
click at [300, 115] on div "Genie AI New chat peki hedeflemediğim ancak tetiklendiğim ve 2'nin üzerinde con…" at bounding box center [784, 368] width 1568 height 737
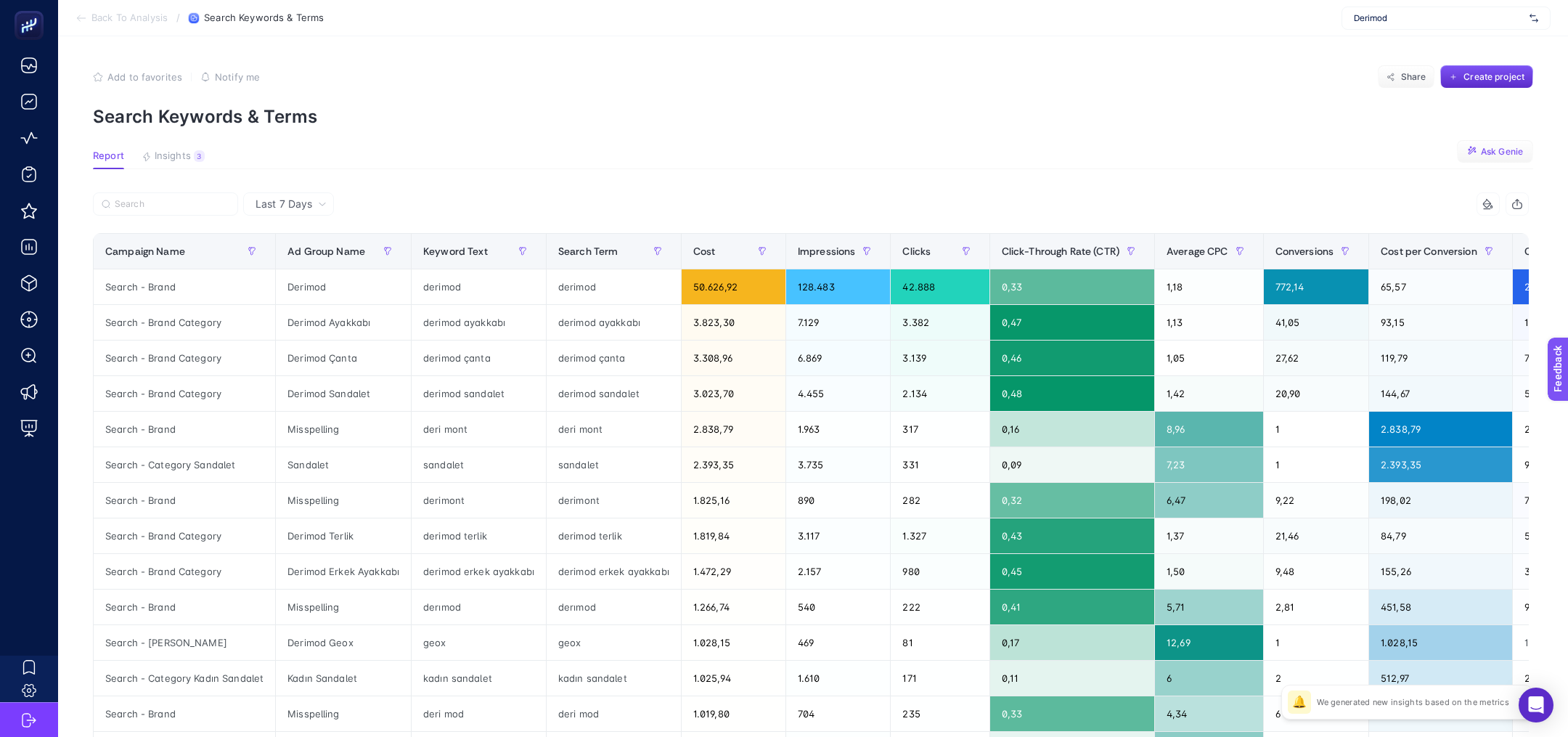
click at [1469, 140] on button "Ask Genie" at bounding box center [1495, 151] width 76 height 23
